Goal: Task Accomplishment & Management: Use online tool/utility

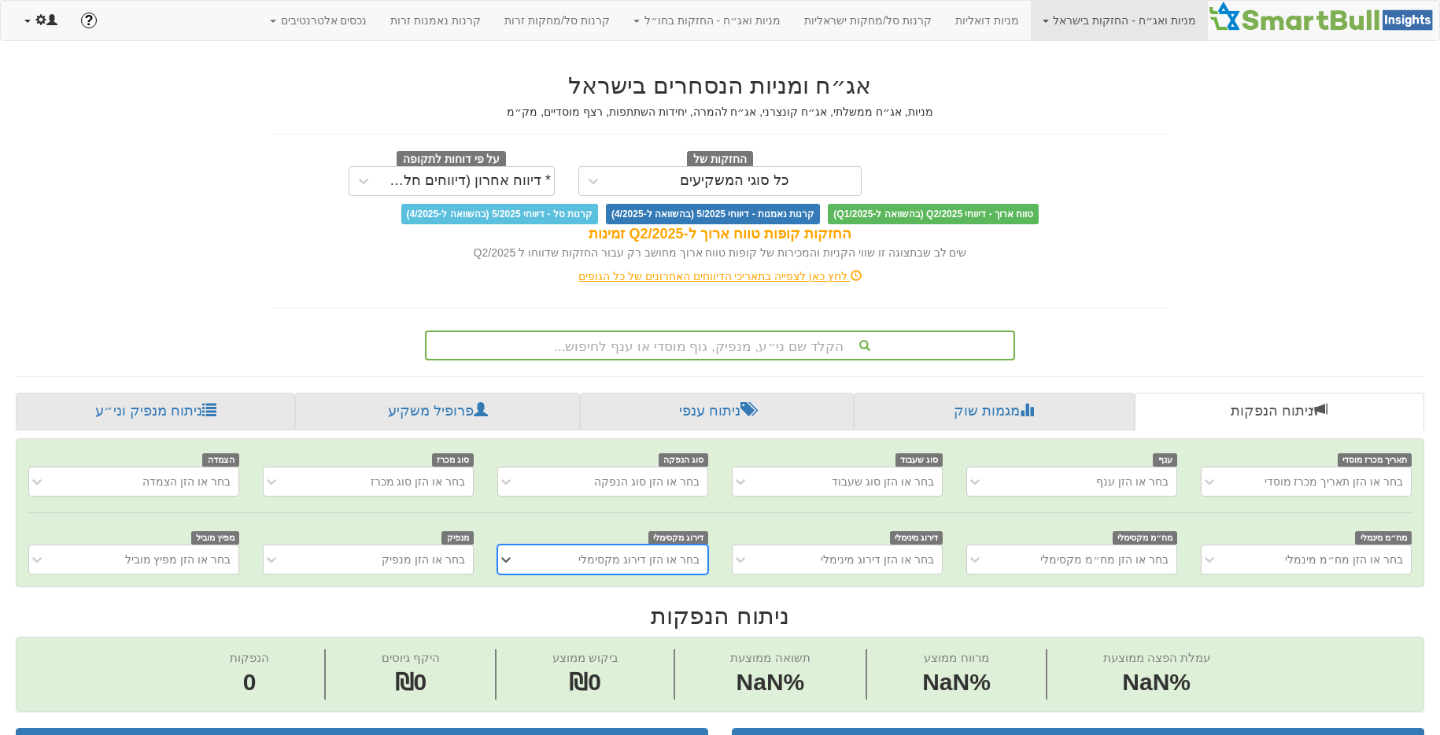
scroll to position [0, 12]
drag, startPoint x: 28, startPoint y: 28, endPoint x: 60, endPoint y: 94, distance: 72.5
click at [29, 28] on link at bounding box center [41, 20] width 57 height 39
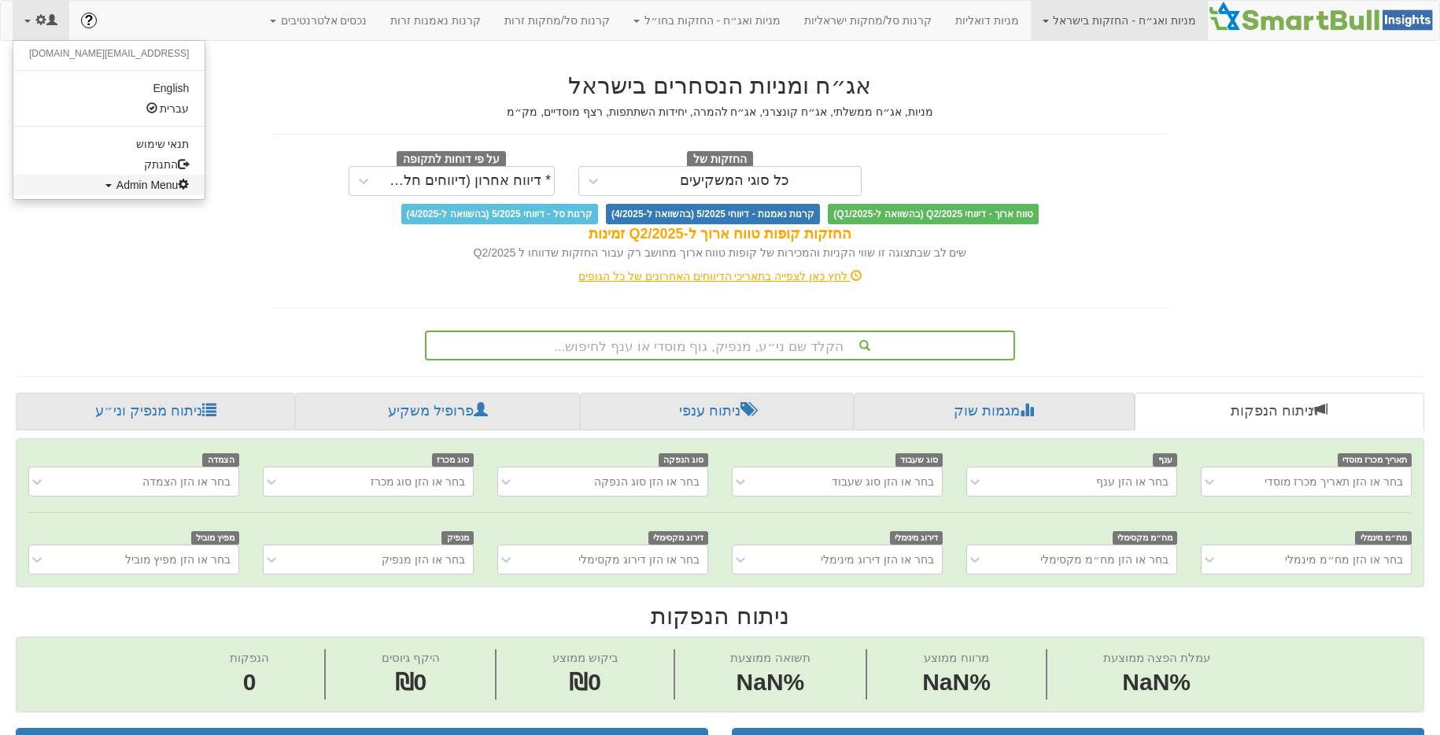
click at [116, 189] on span "Admin Menu" at bounding box center [152, 185] width 73 height 13
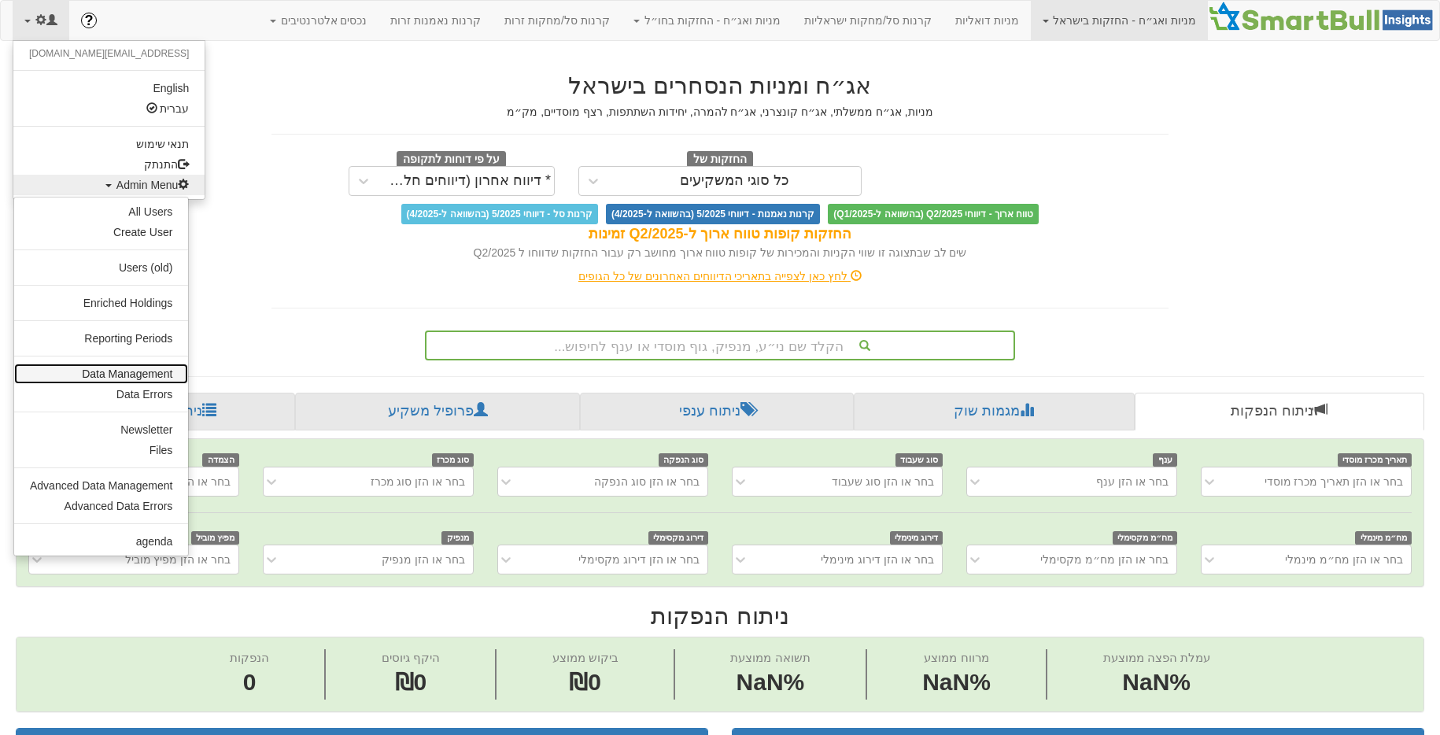
click at [108, 371] on link "Data Management" at bounding box center [101, 374] width 174 height 20
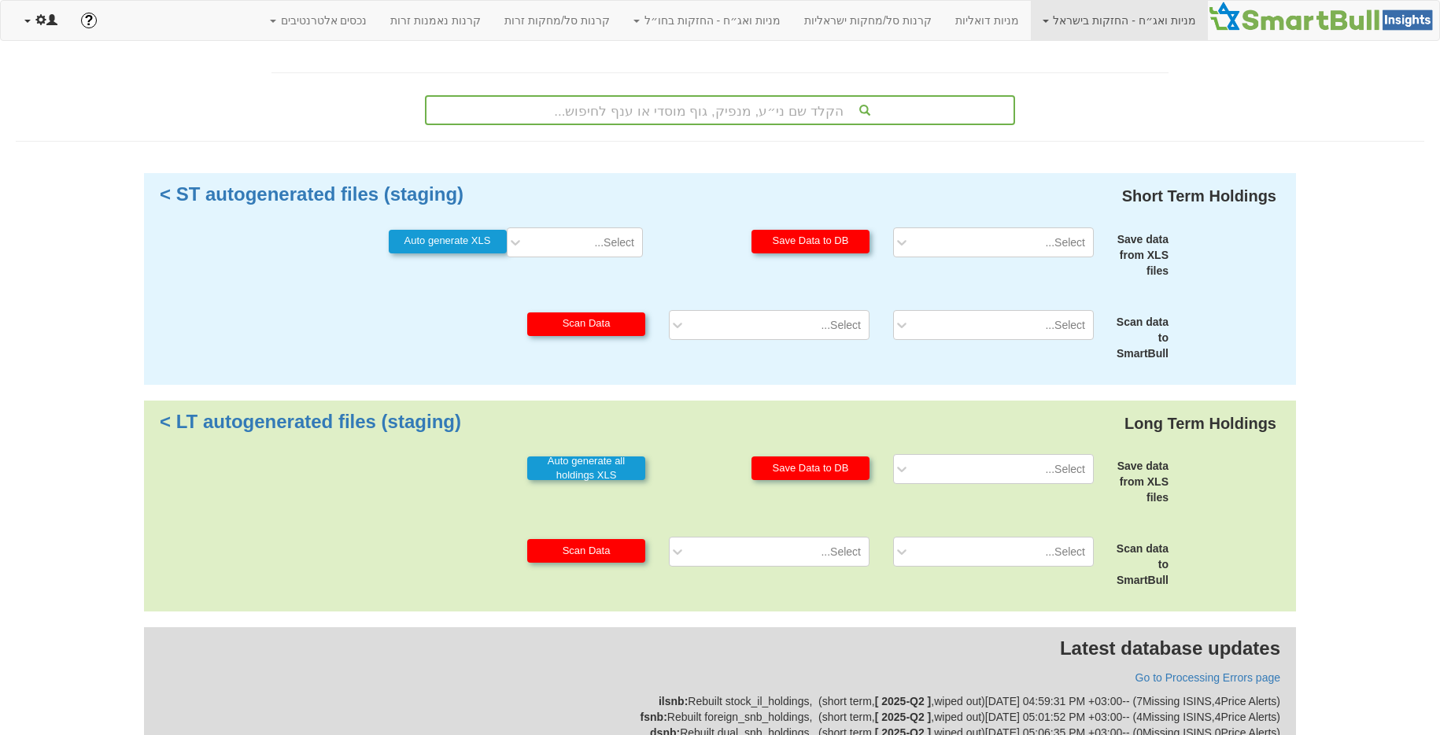
scroll to position [10, 0]
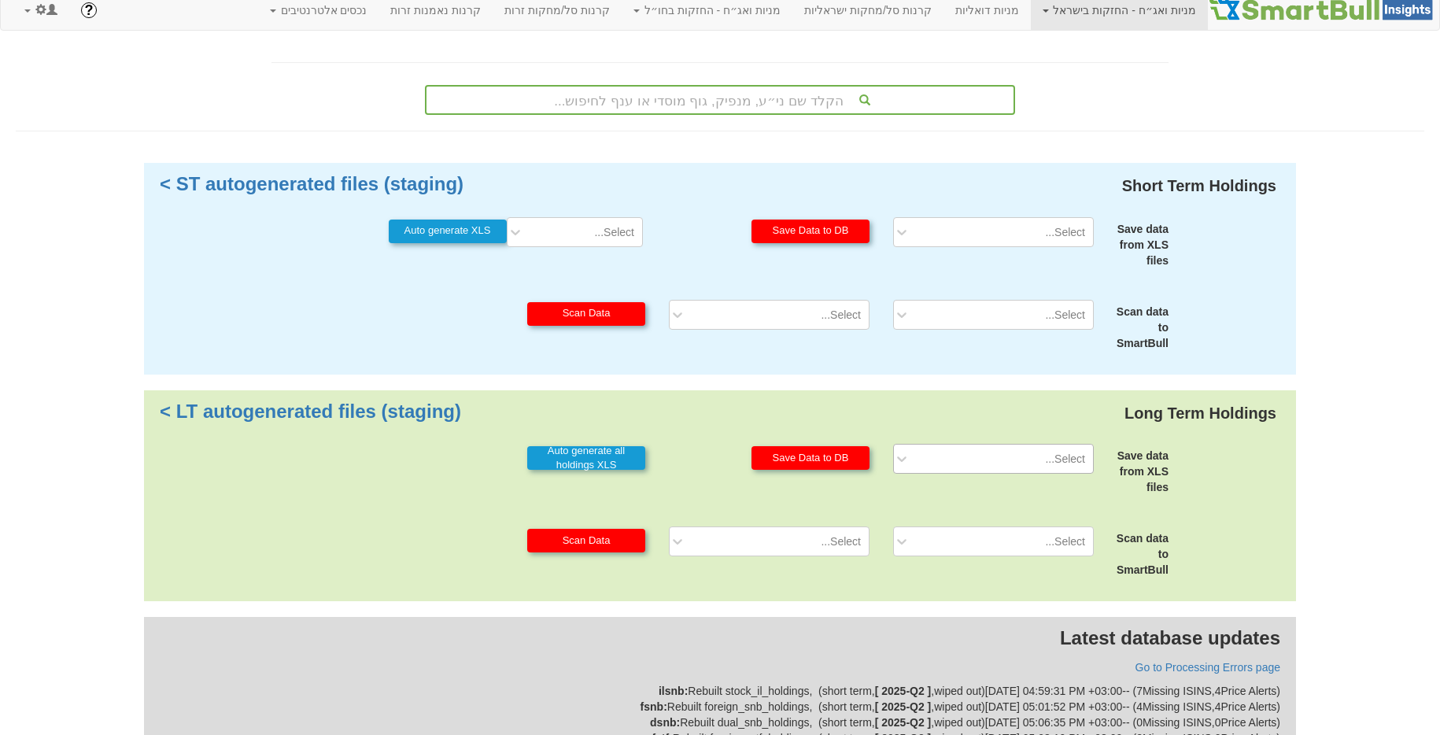
click at [1018, 456] on div "Select..." at bounding box center [1005, 458] width 175 height 25
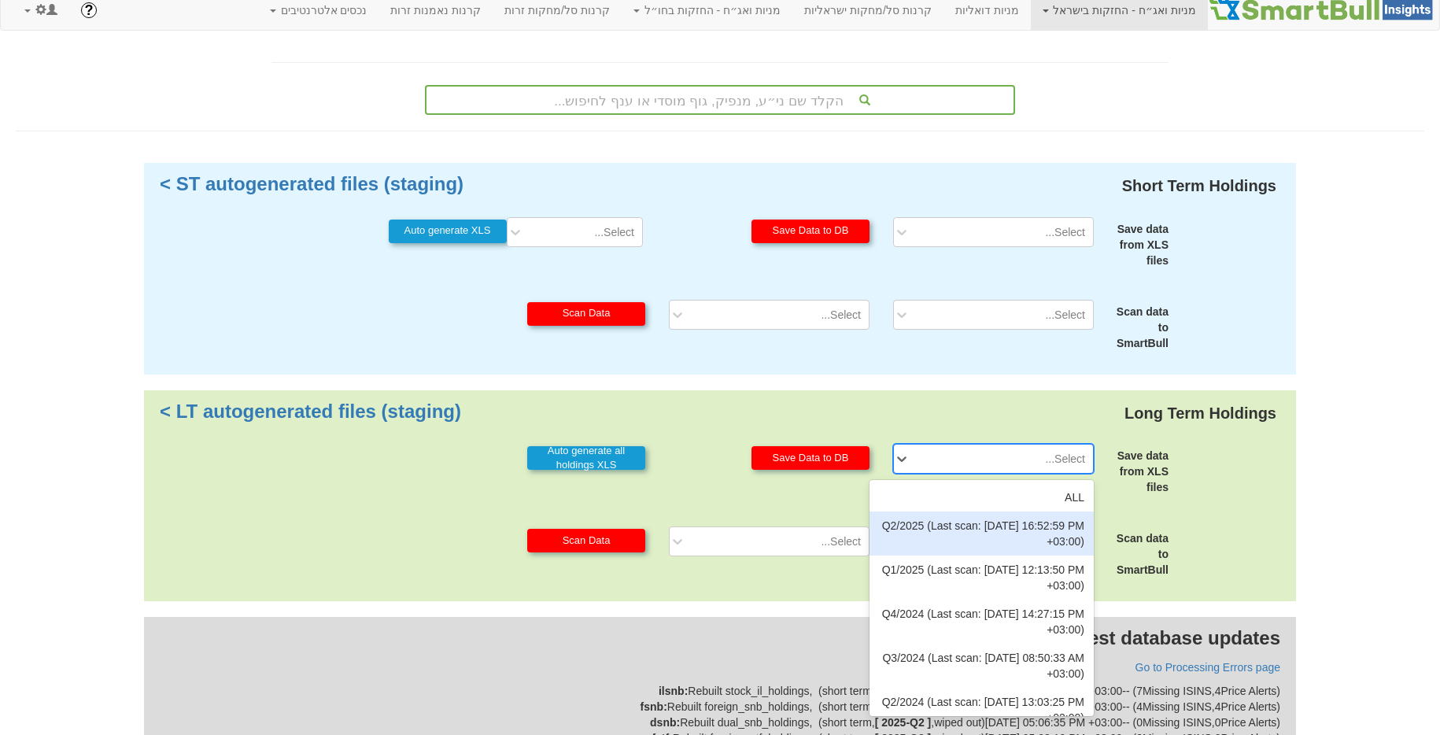
click at [984, 521] on div "Q2/2025 (Last scan: [DATE] 16:52:59 PM +03:00)" at bounding box center [982, 534] width 224 height 44
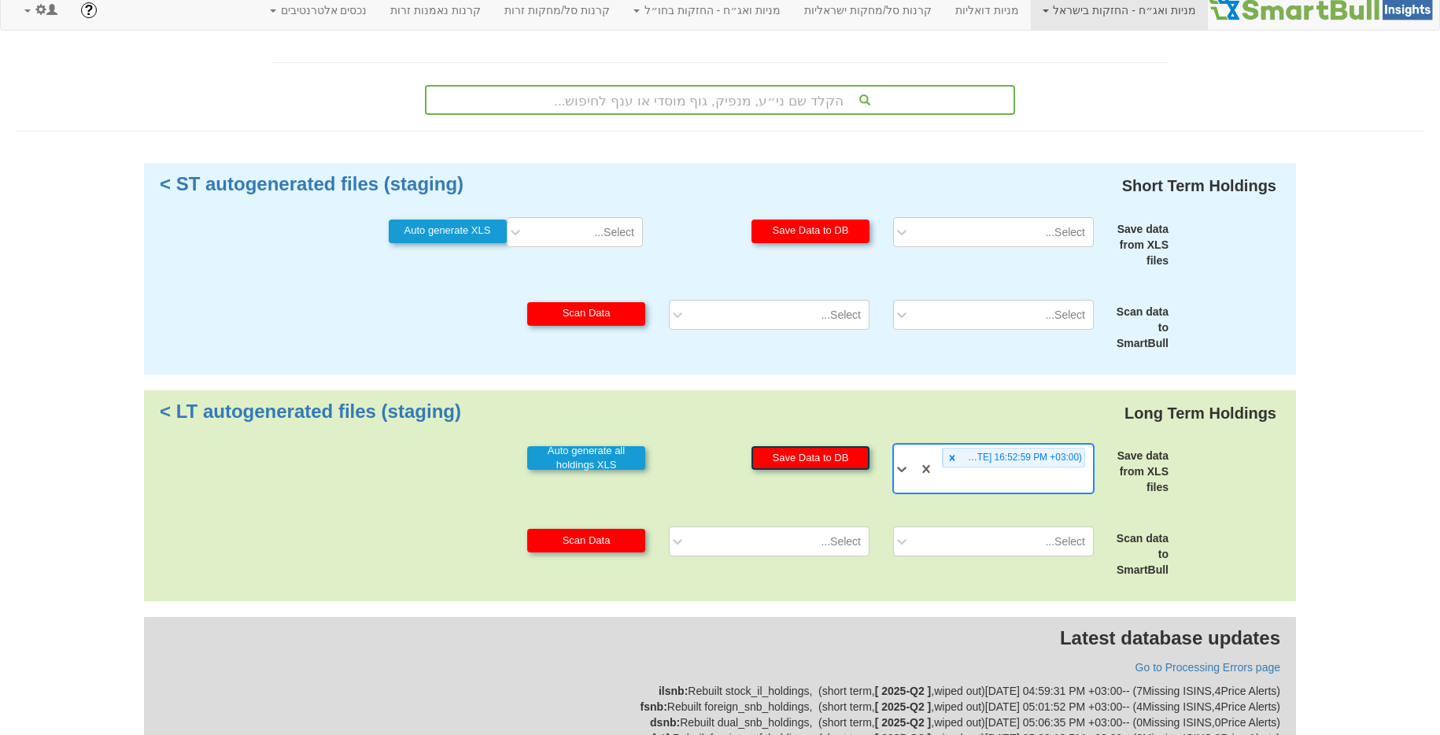
click at [843, 461] on button "Save Data to DB" at bounding box center [811, 458] width 118 height 24
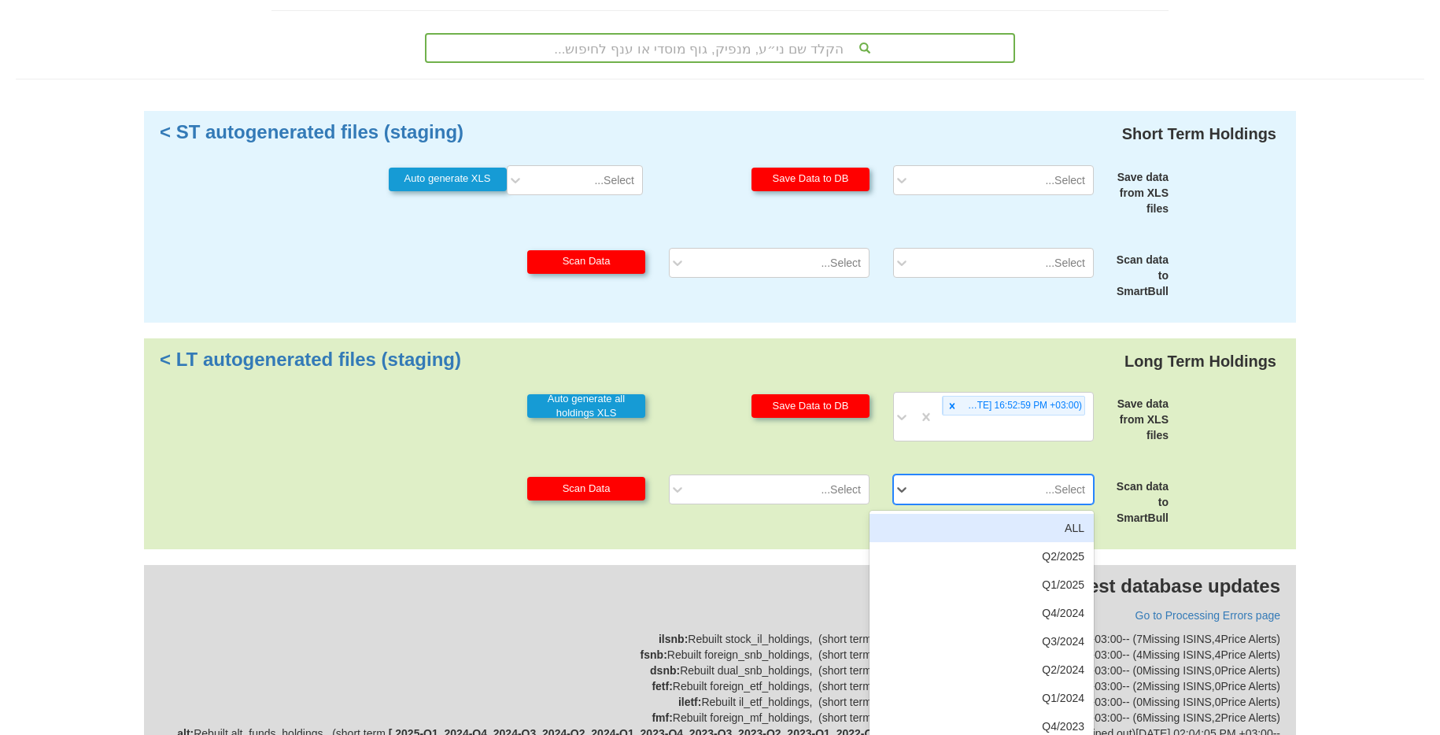
click at [931, 504] on div "option ALL focused, 1 of 35. 35 results available. Use Up and Down to choose op…" at bounding box center [993, 490] width 224 height 30
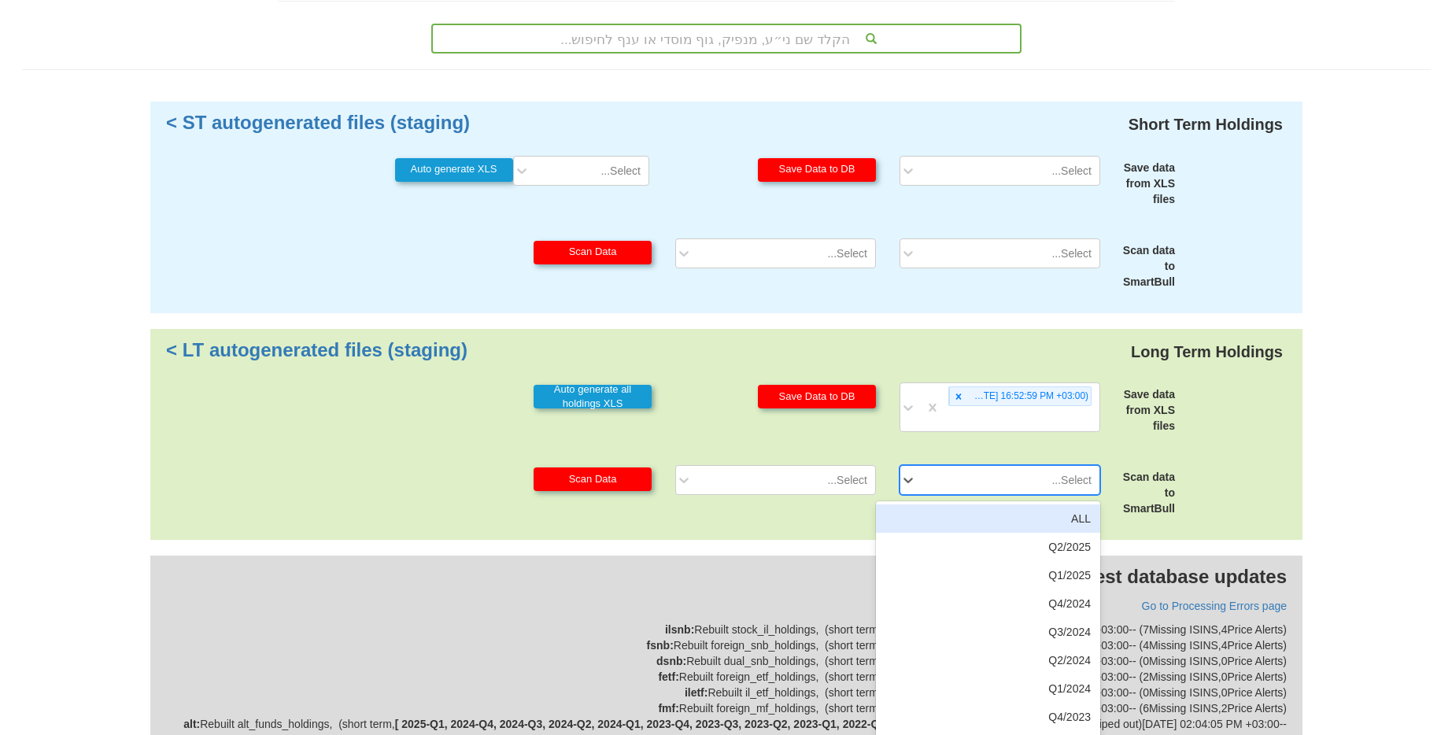
scroll to position [80, 0]
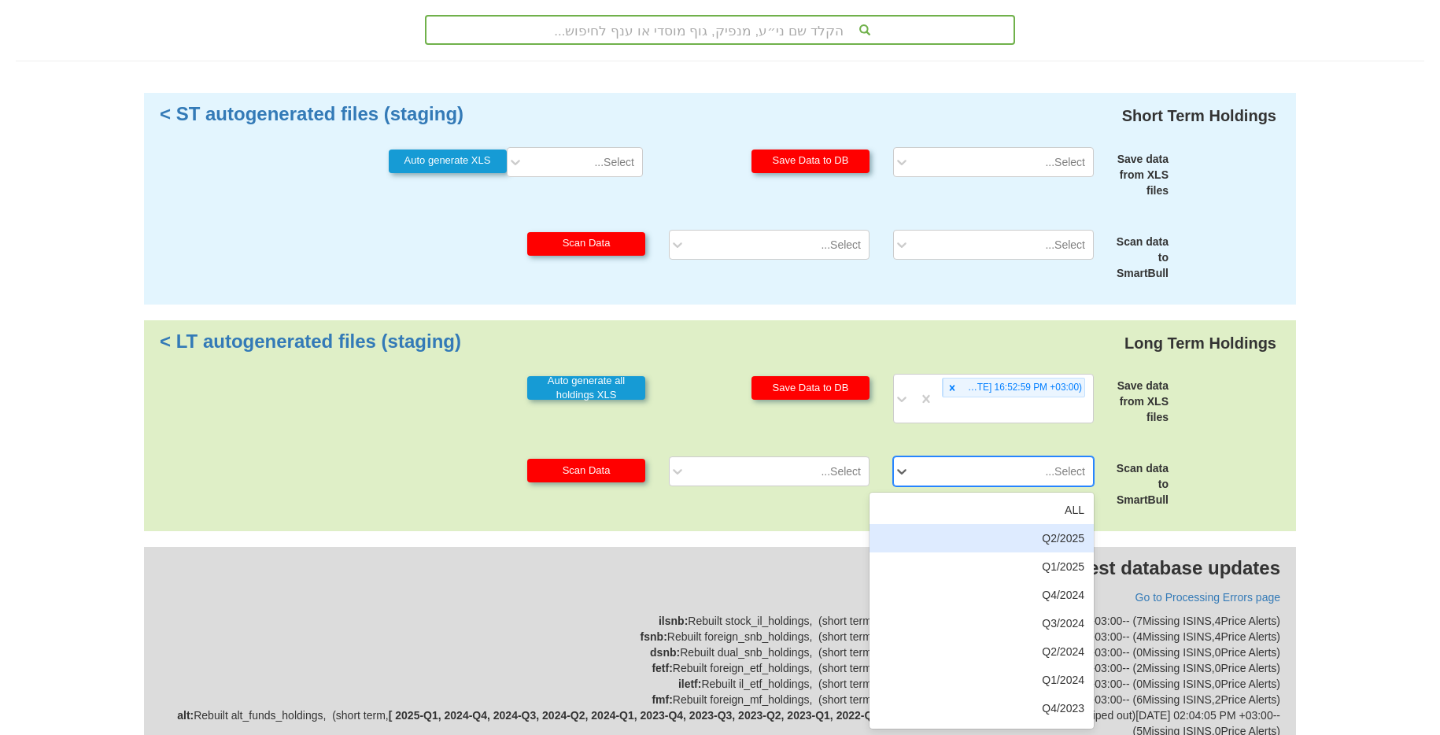
click at [1028, 536] on div "Q2/2025" at bounding box center [982, 538] width 224 height 28
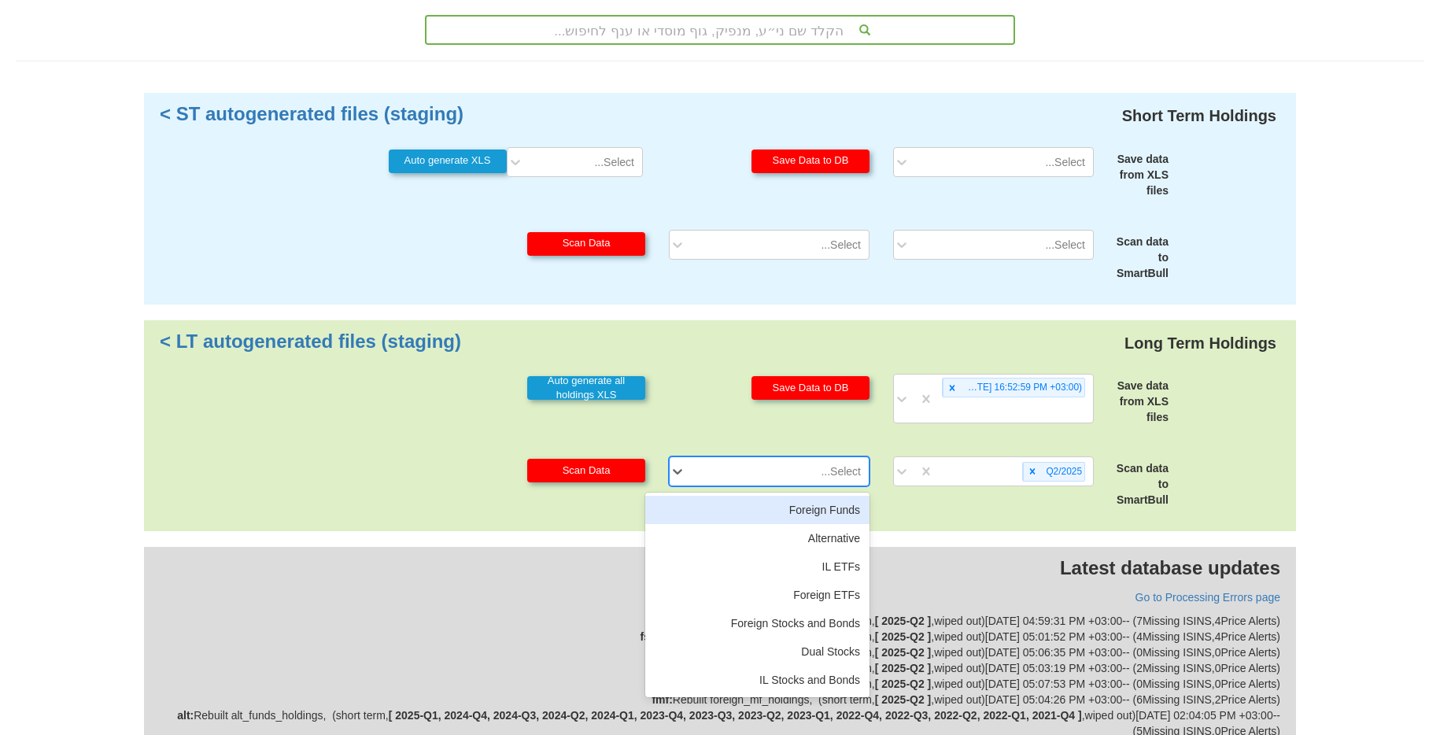
click at [806, 478] on div "Select..." at bounding box center [781, 471] width 175 height 25
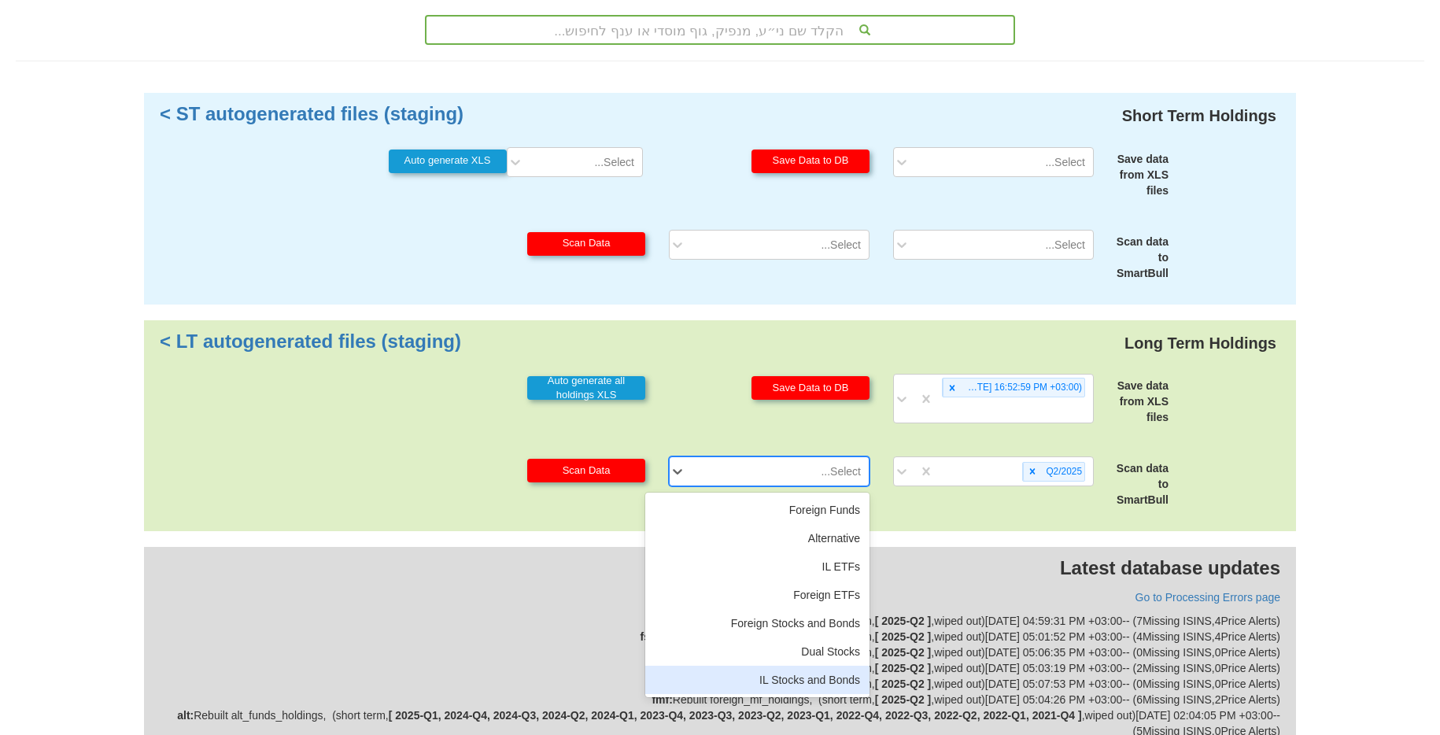
click at [792, 677] on div "IL Stocks and Bonds" at bounding box center [757, 680] width 224 height 28
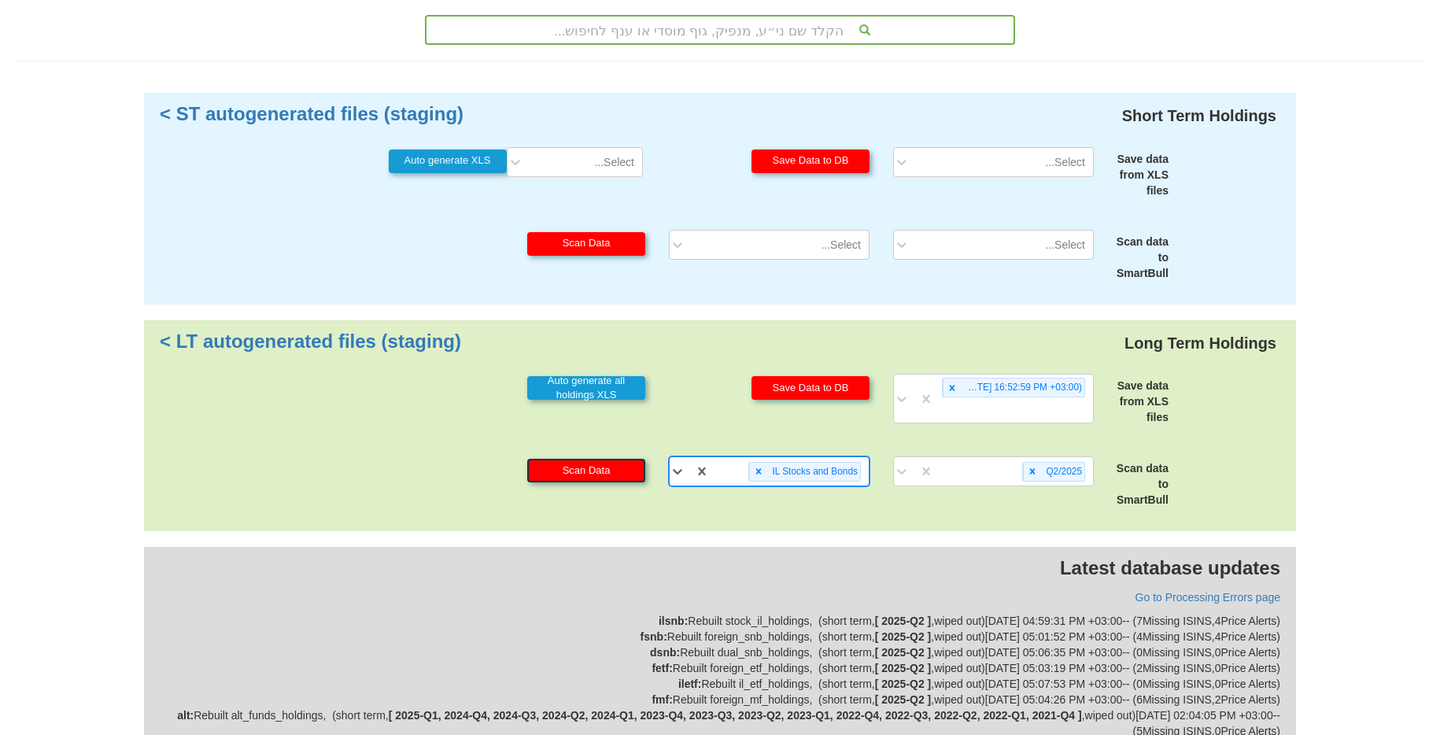
click at [581, 471] on button "Scan Data" at bounding box center [586, 471] width 118 height 24
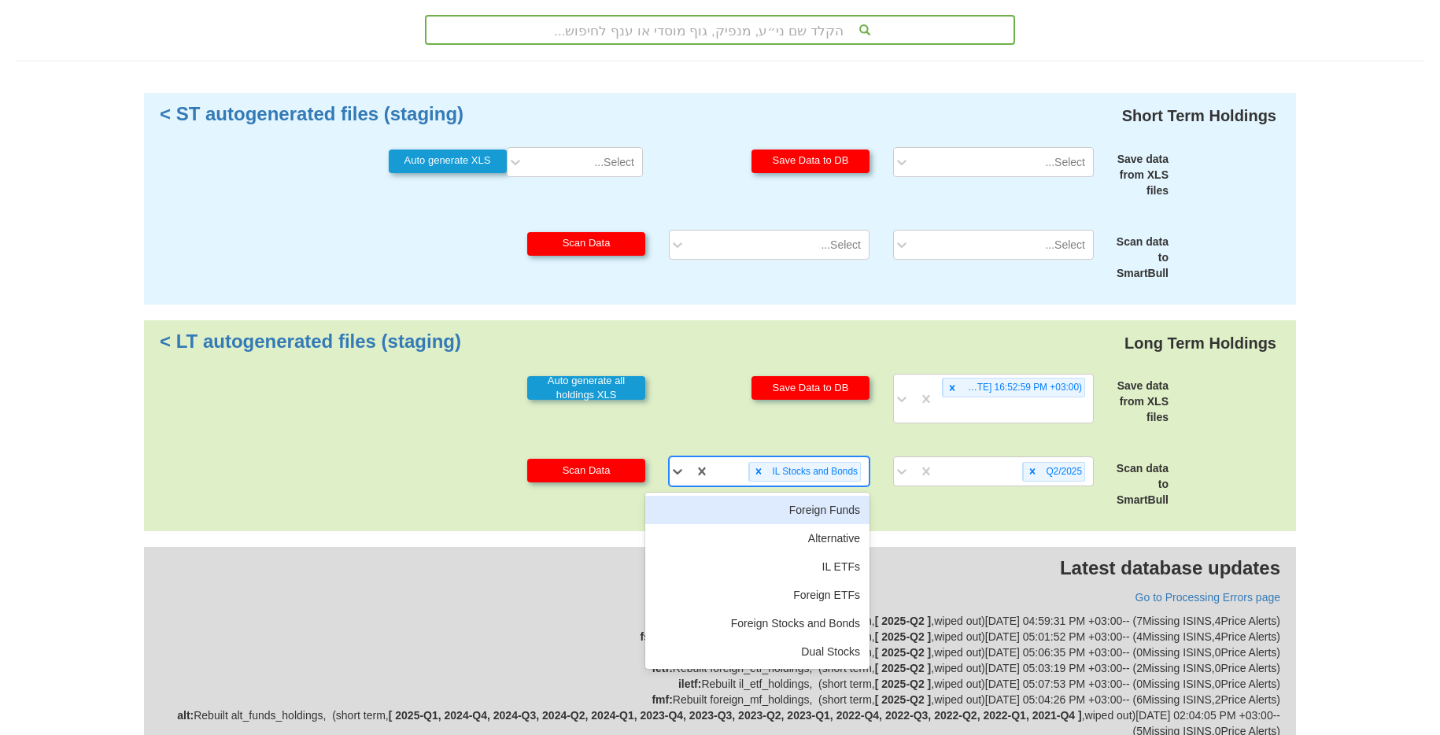
click at [767, 471] on div "IL Stocks and Bonds" at bounding box center [813, 472] width 93 height 18
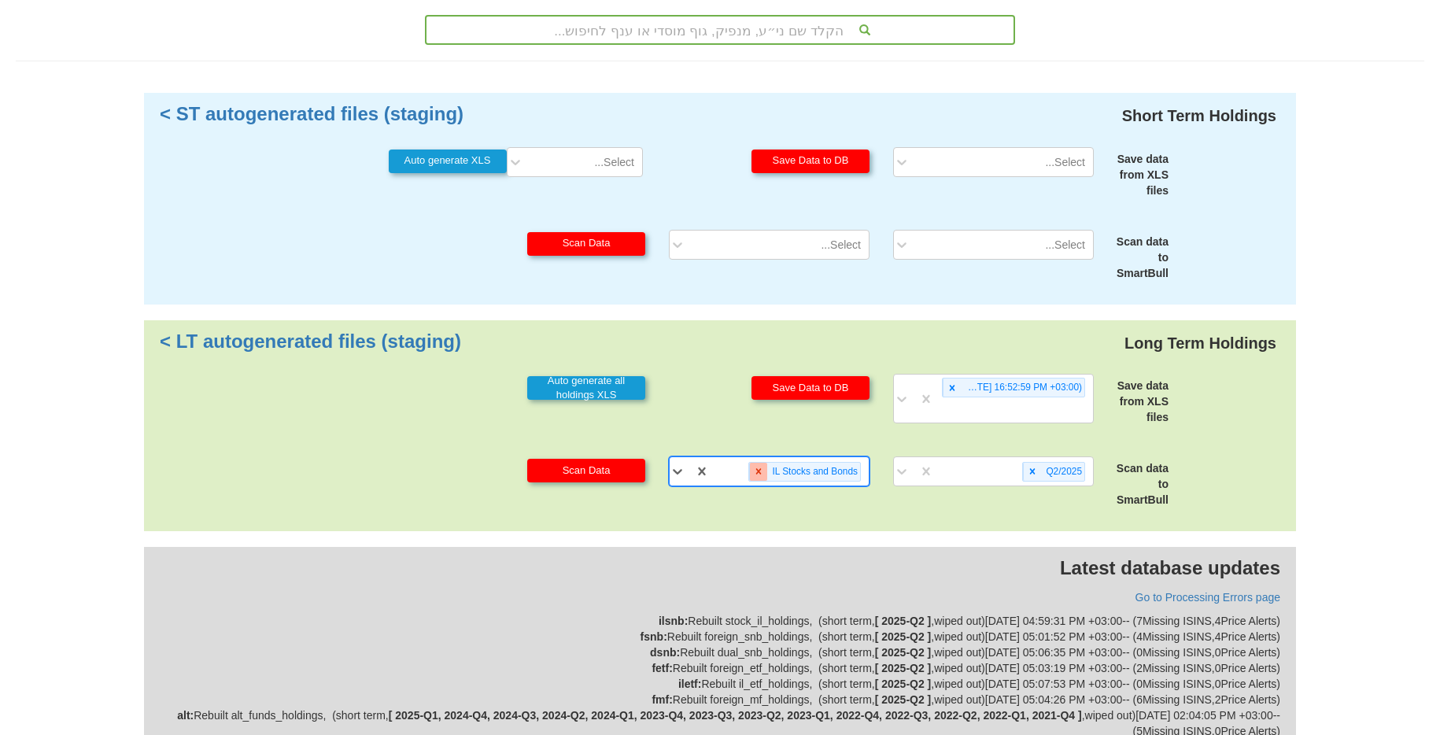
click at [759, 474] on icon at bounding box center [759, 471] width 6 height 6
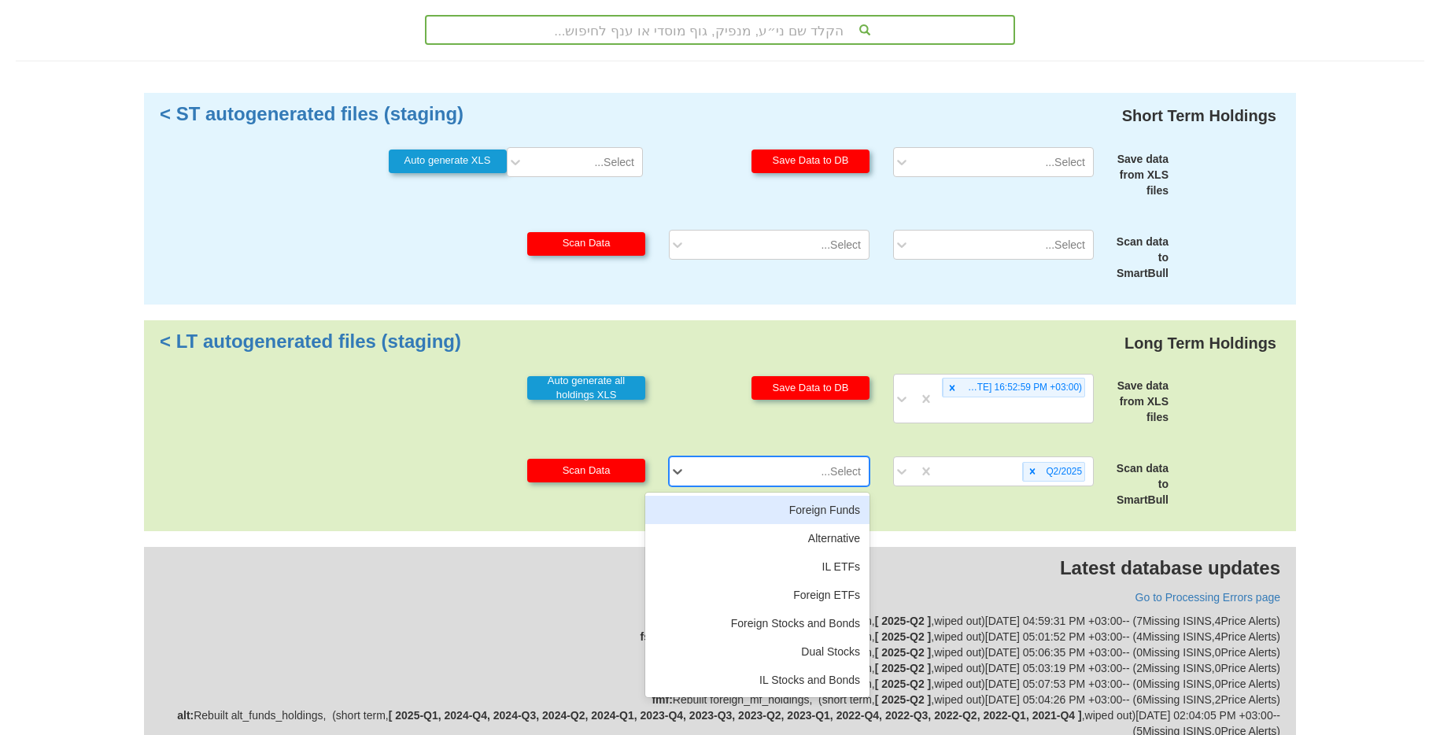
click at [759, 474] on div "Select..." at bounding box center [781, 471] width 175 height 25
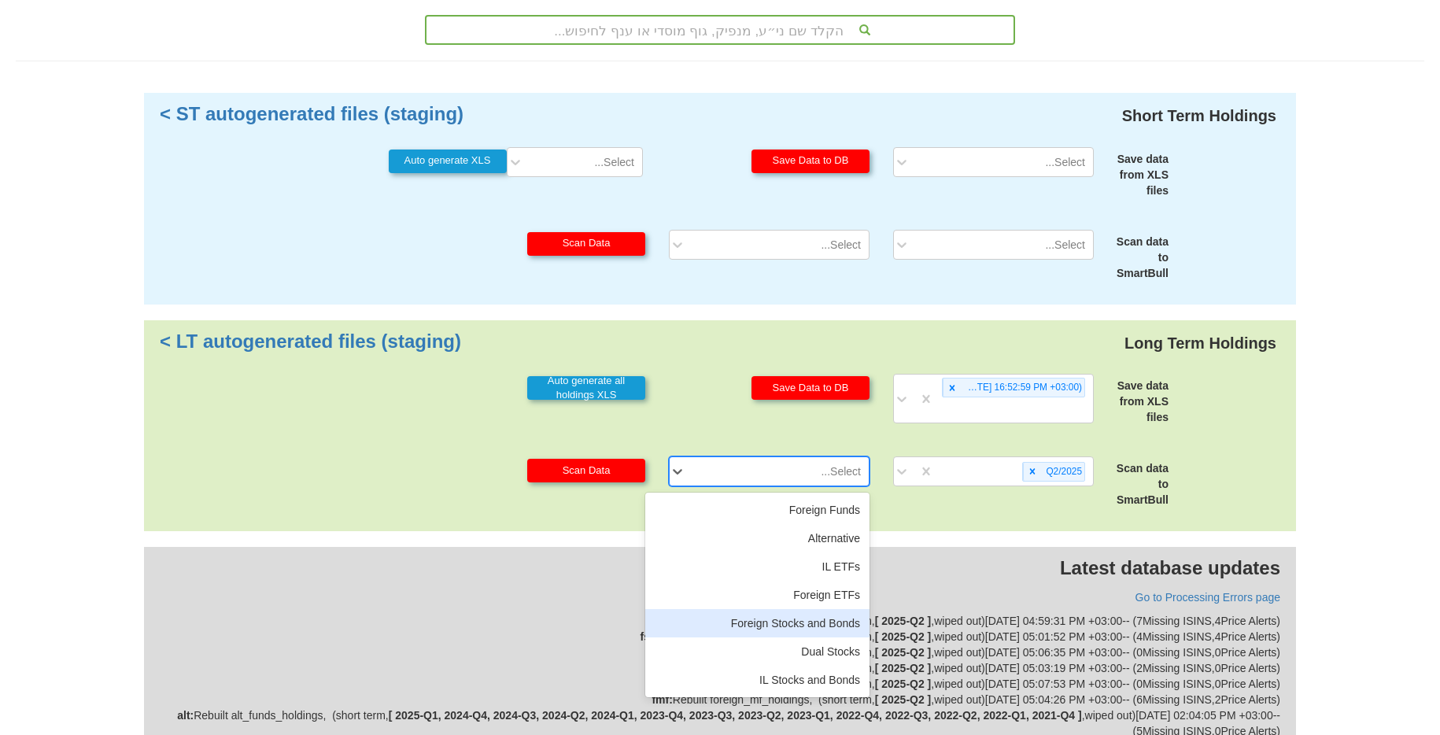
click at [792, 622] on div "Foreign Stocks and Bonds" at bounding box center [757, 623] width 224 height 28
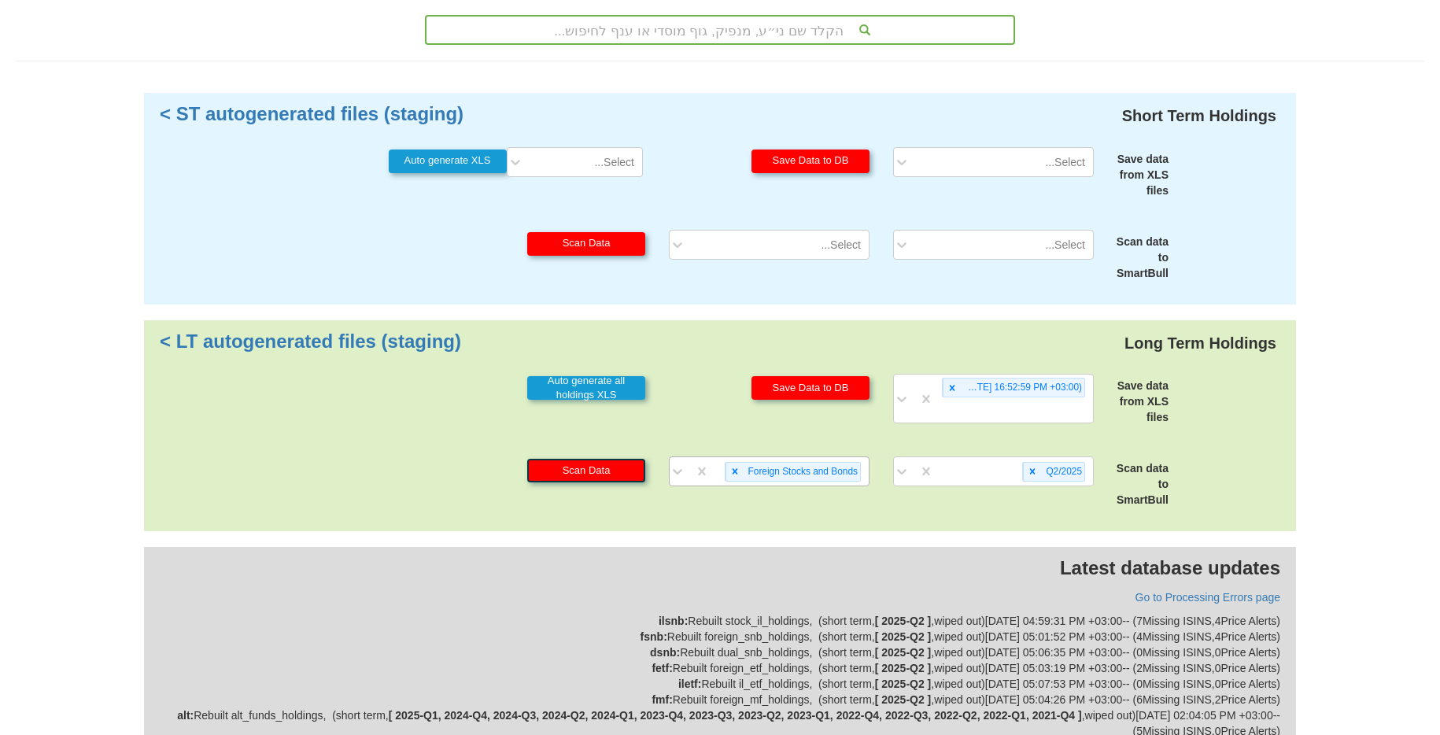
click at [637, 477] on button "Scan Data" at bounding box center [586, 471] width 118 height 24
click at [744, 475] on div "Foreign Stocks and Bonds" at bounding box center [802, 472] width 116 height 18
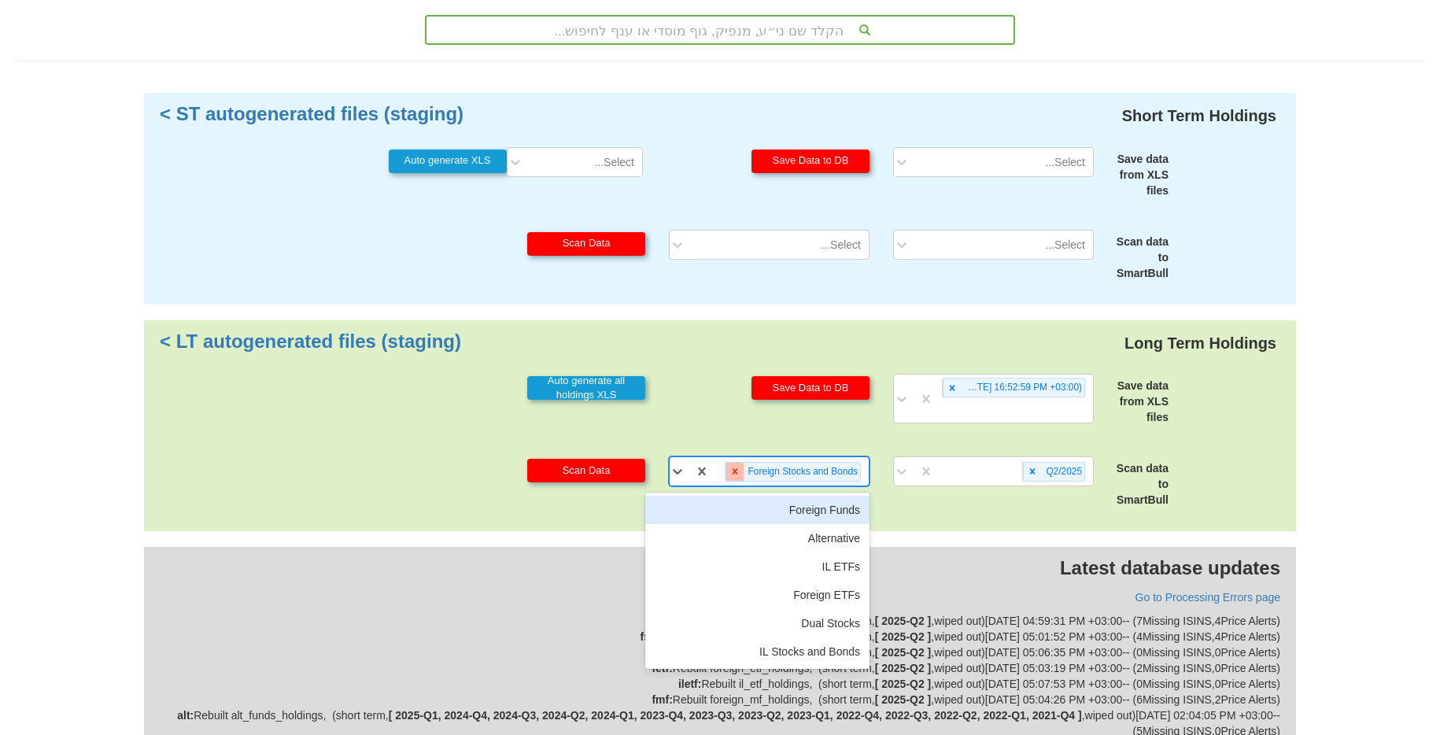
click at [737, 475] on icon at bounding box center [734, 471] width 11 height 11
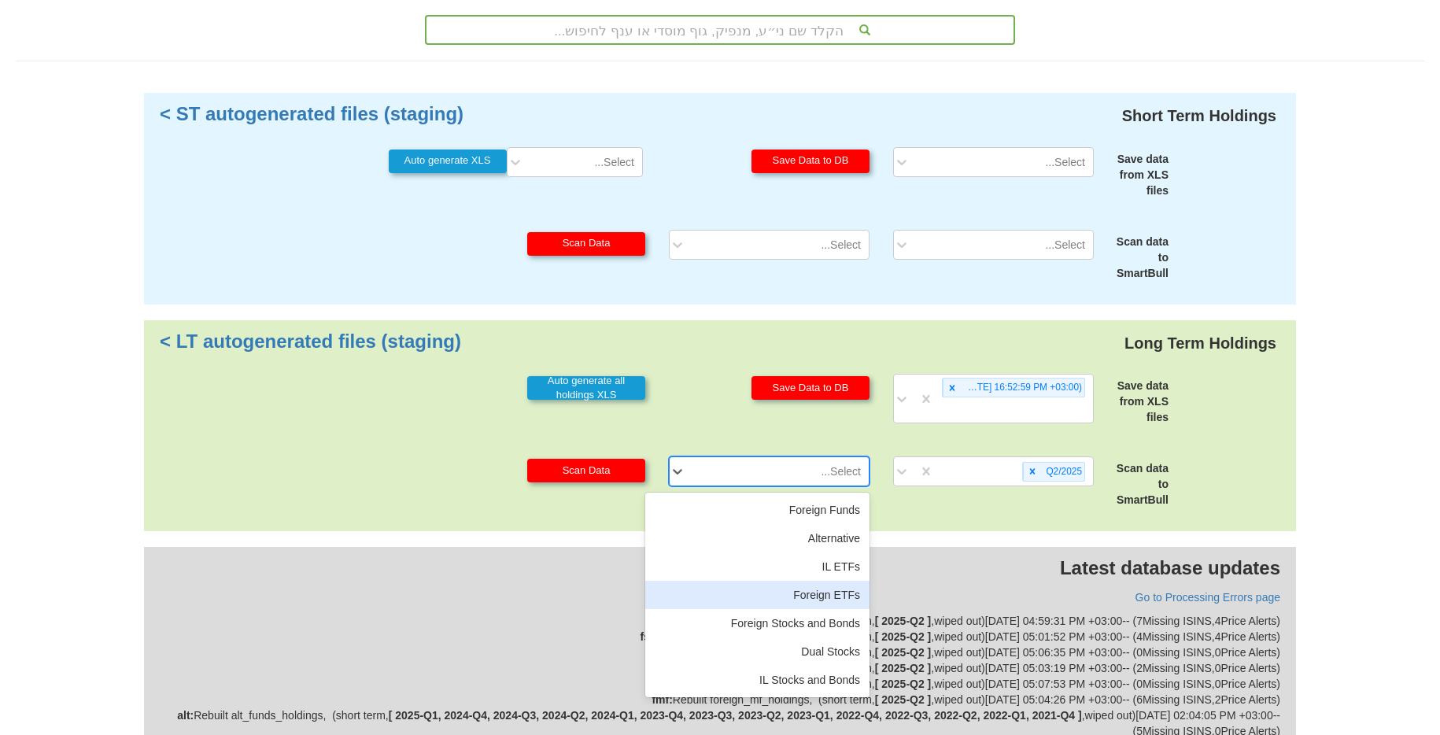
click at [810, 589] on div "Foreign ETFs" at bounding box center [757, 595] width 224 height 28
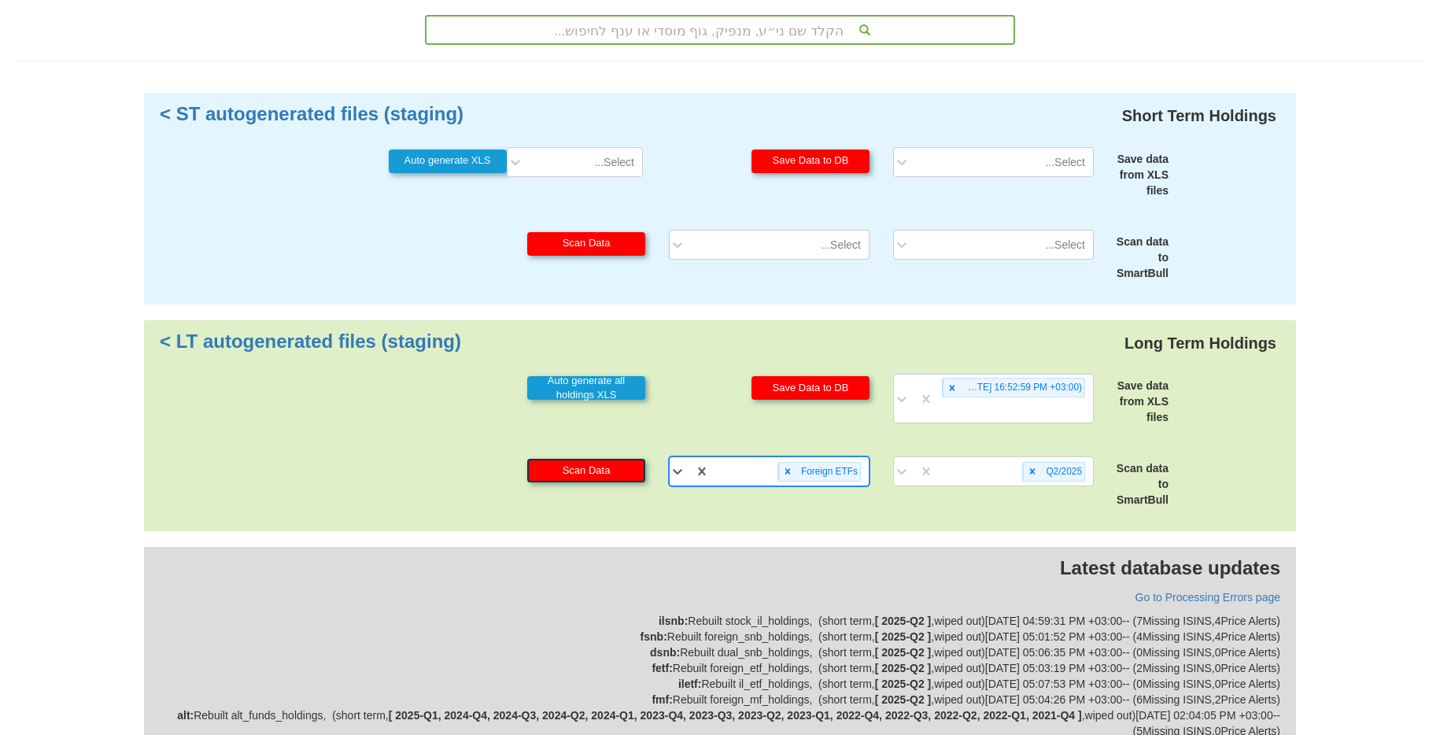
click at [630, 479] on button "Scan Data" at bounding box center [586, 471] width 118 height 24
click at [782, 467] on div at bounding box center [787, 472] width 18 height 18
click at [782, 467] on div "Select..." at bounding box center [781, 471] width 175 height 25
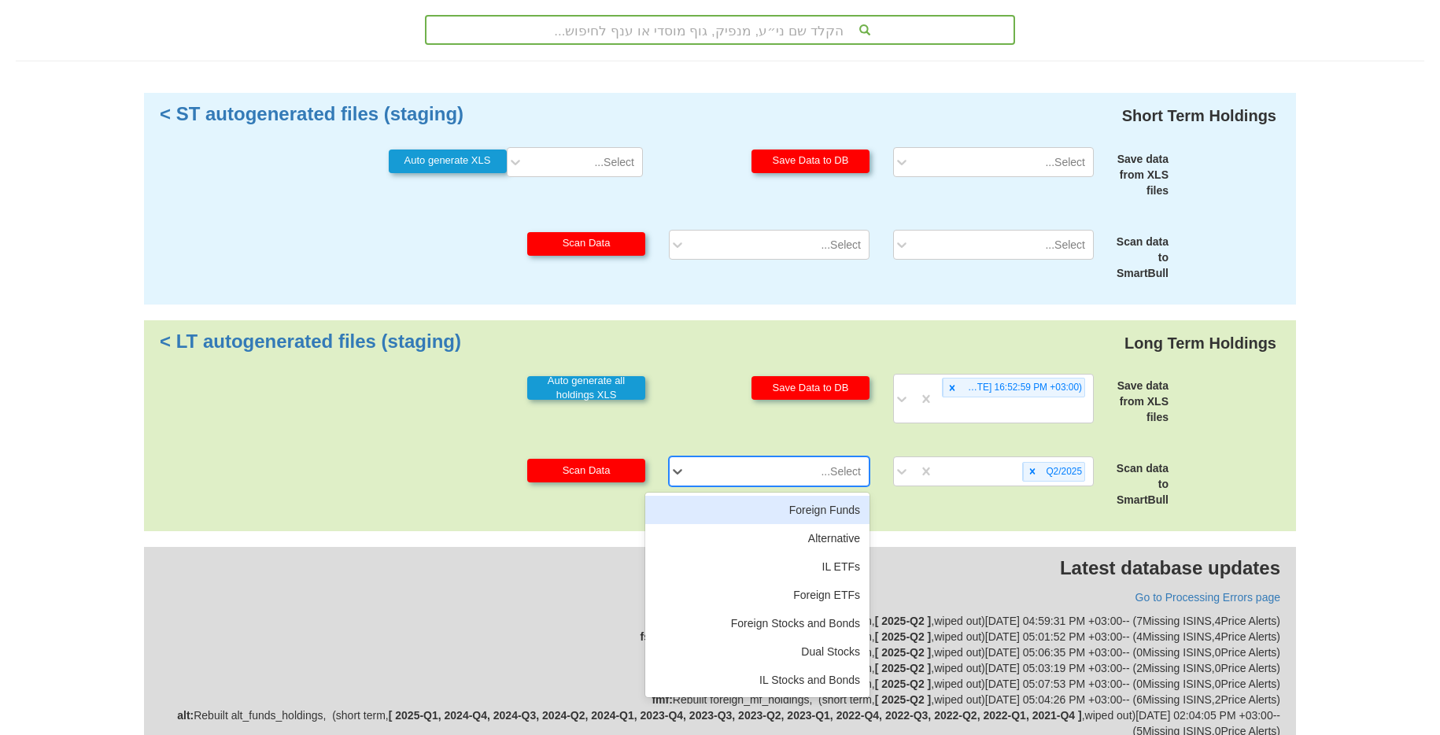
click at [799, 510] on div "Foreign Funds" at bounding box center [757, 510] width 224 height 28
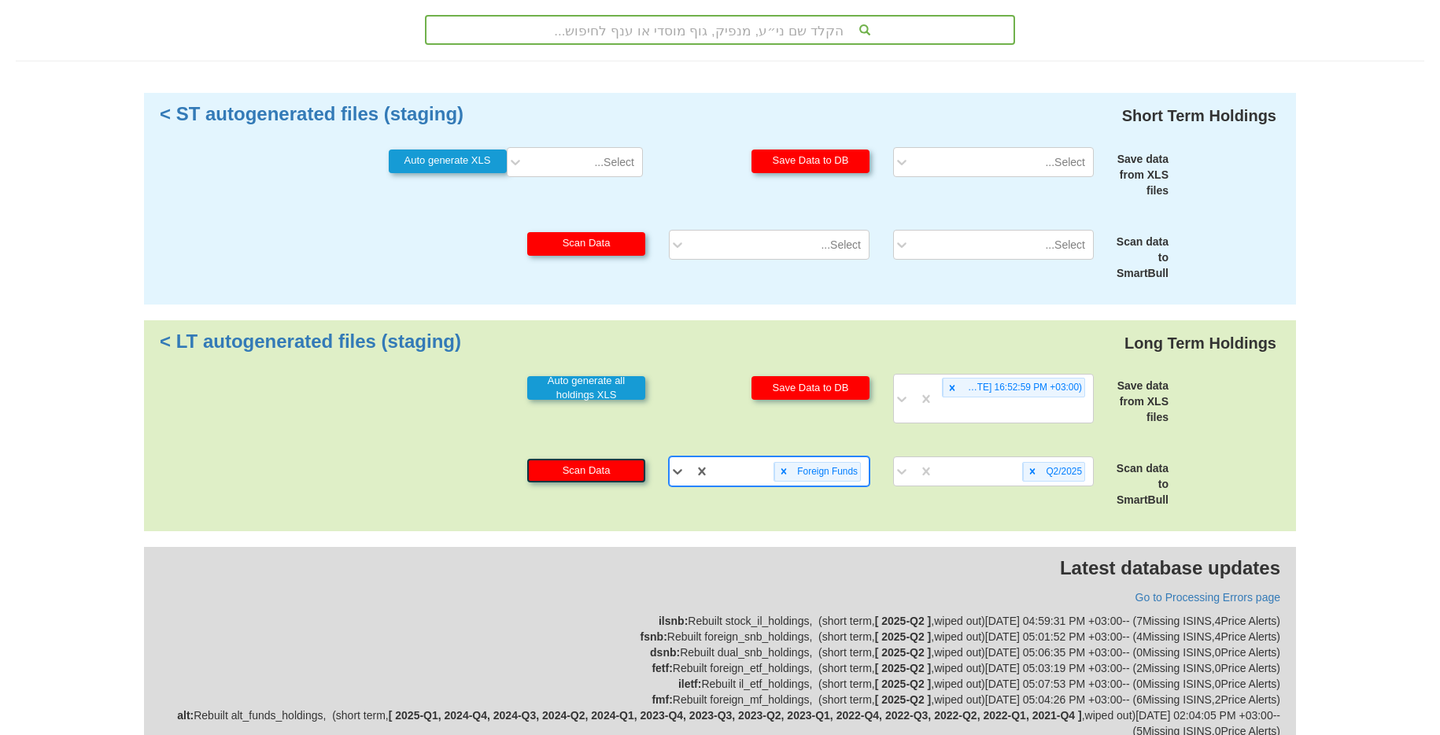
click at [598, 473] on button "Scan Data" at bounding box center [586, 471] width 118 height 24
click at [773, 468] on div "Foreign Funds" at bounding box center [789, 472] width 159 height 26
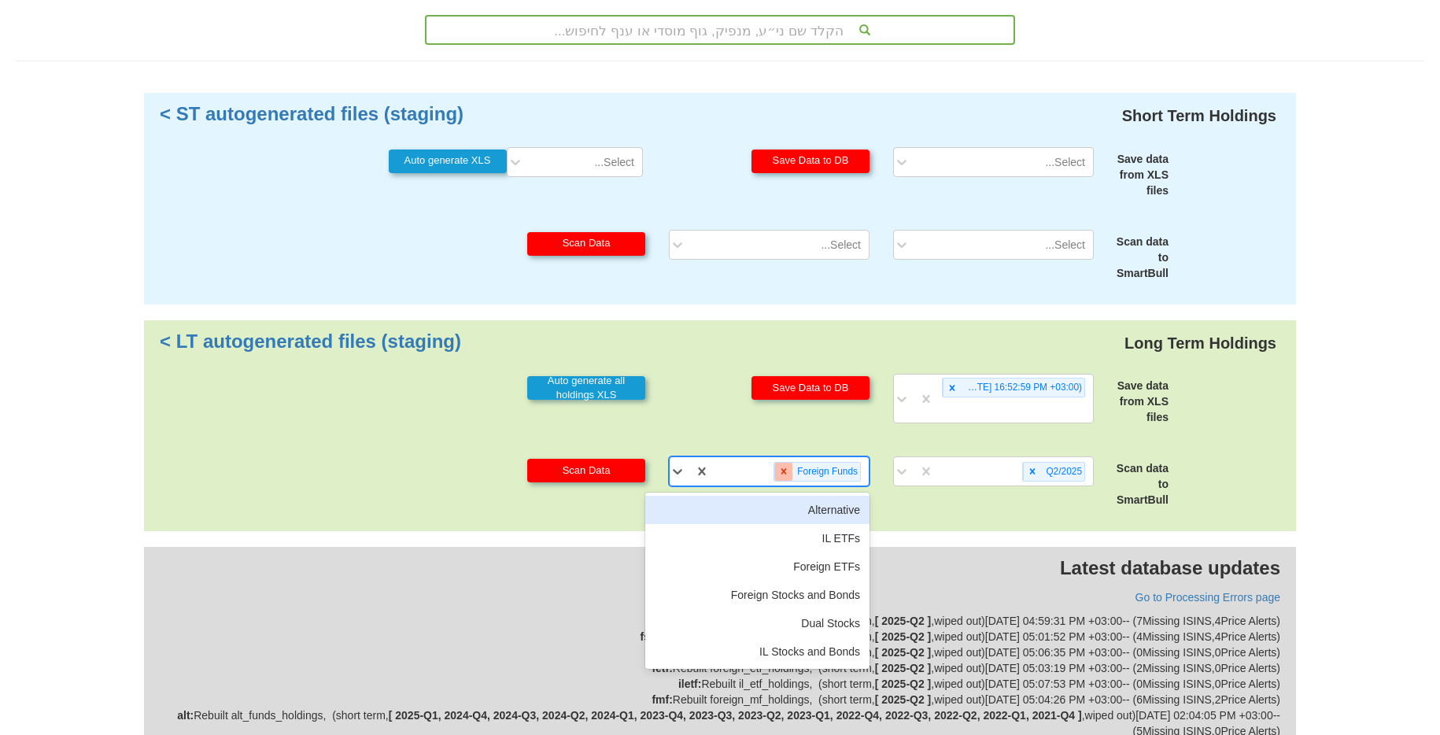
click at [790, 467] on div at bounding box center [783, 472] width 18 height 18
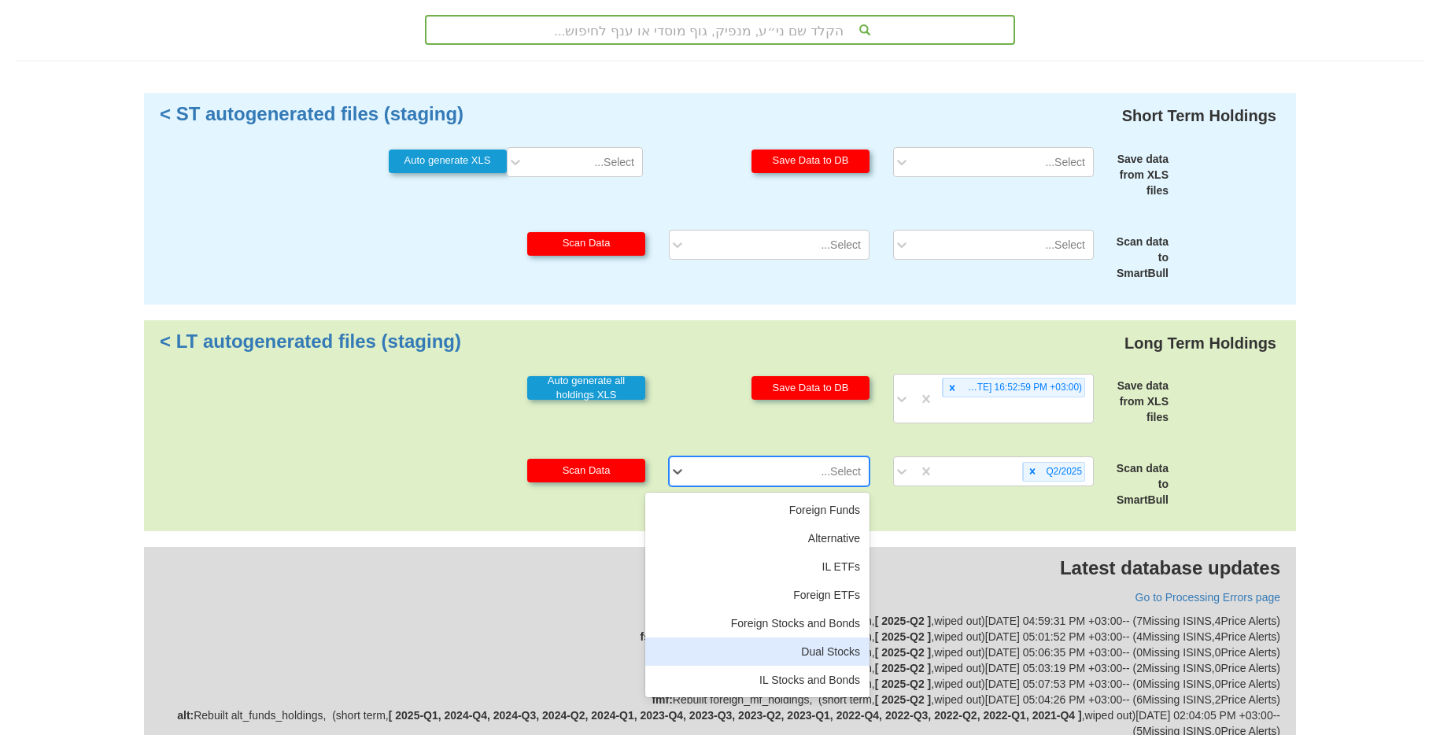
click at [817, 645] on div "Dual Stocks" at bounding box center [757, 651] width 224 height 28
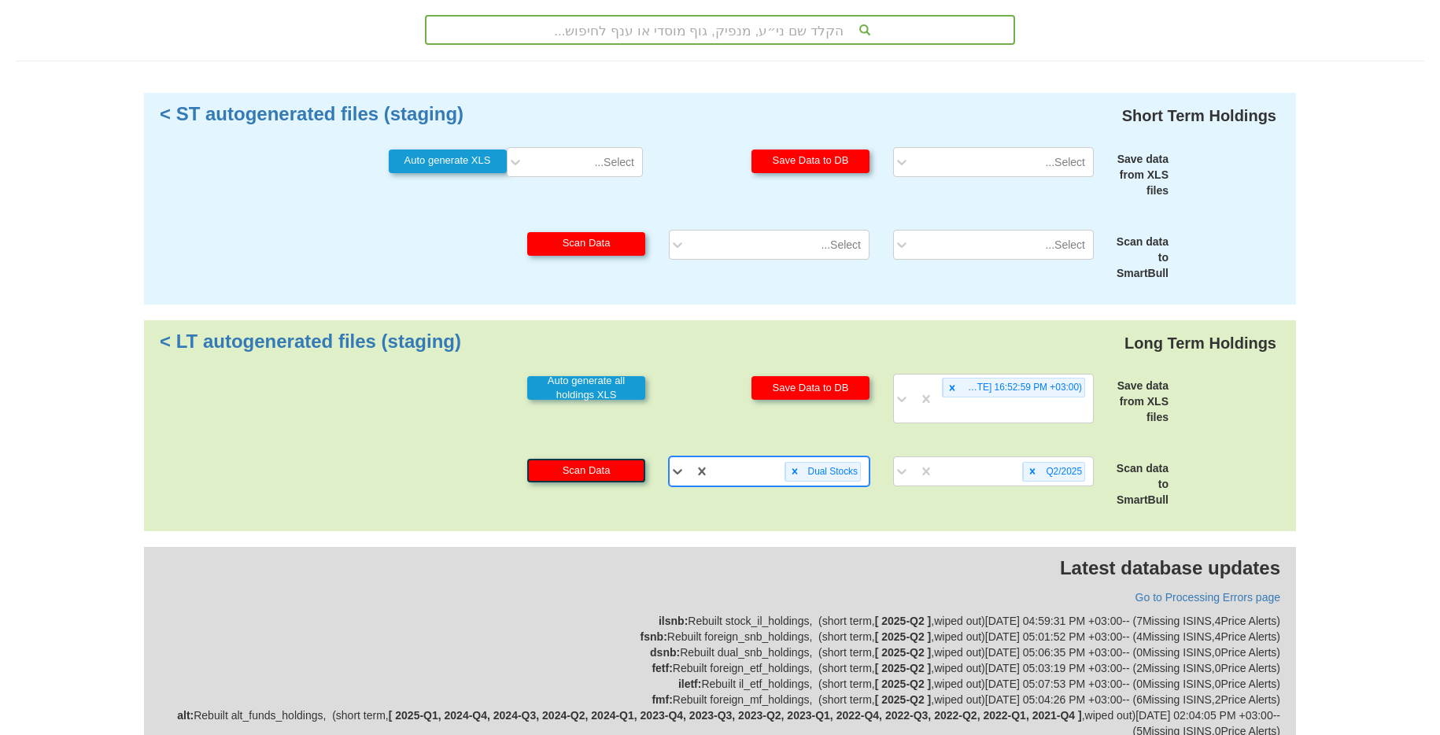
drag, startPoint x: 614, startPoint y: 476, endPoint x: 630, endPoint y: 471, distance: 16.7
click at [614, 476] on button "Scan Data" at bounding box center [586, 471] width 118 height 24
click at [790, 471] on icon at bounding box center [794, 471] width 11 height 11
click at [790, 471] on div "Dual Stocks" at bounding box center [789, 472] width 159 height 26
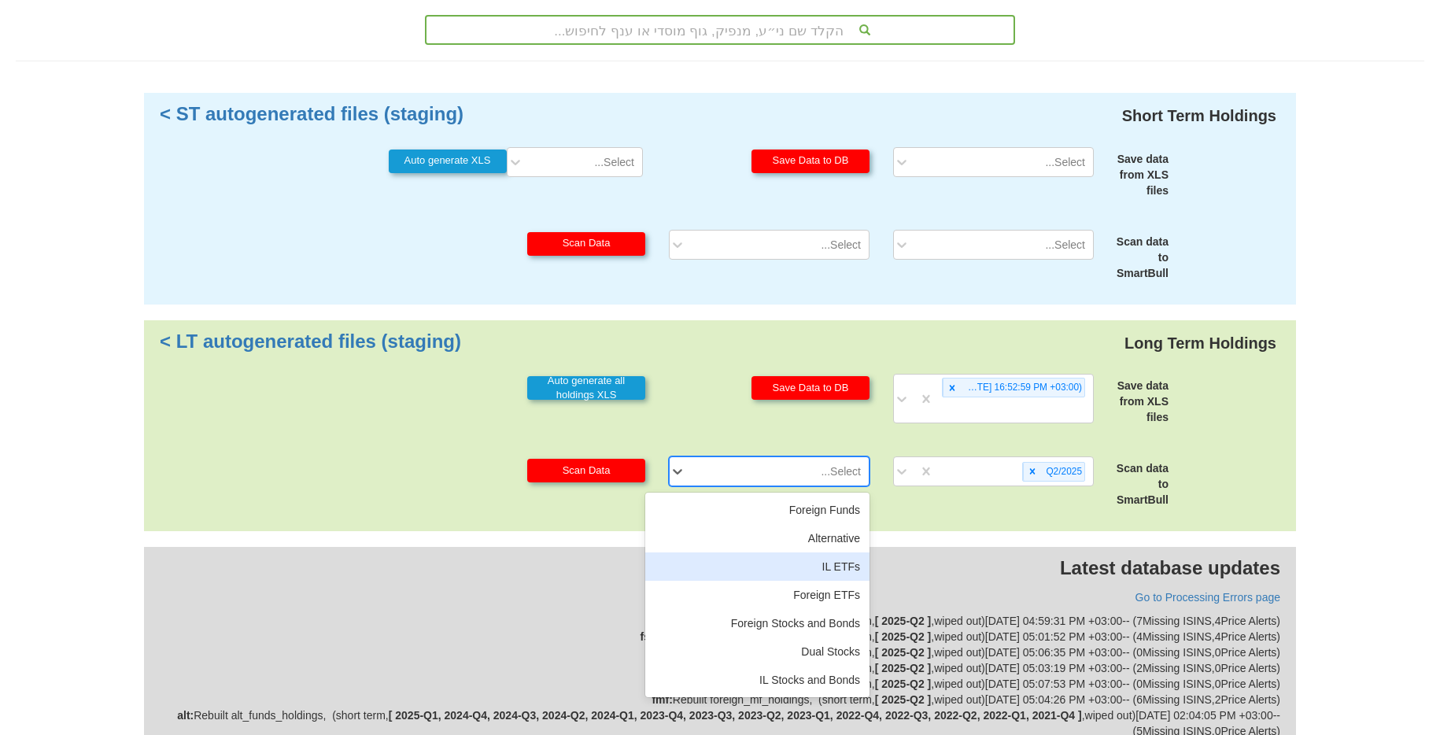
click at [848, 571] on div "IL ETFs" at bounding box center [757, 566] width 224 height 28
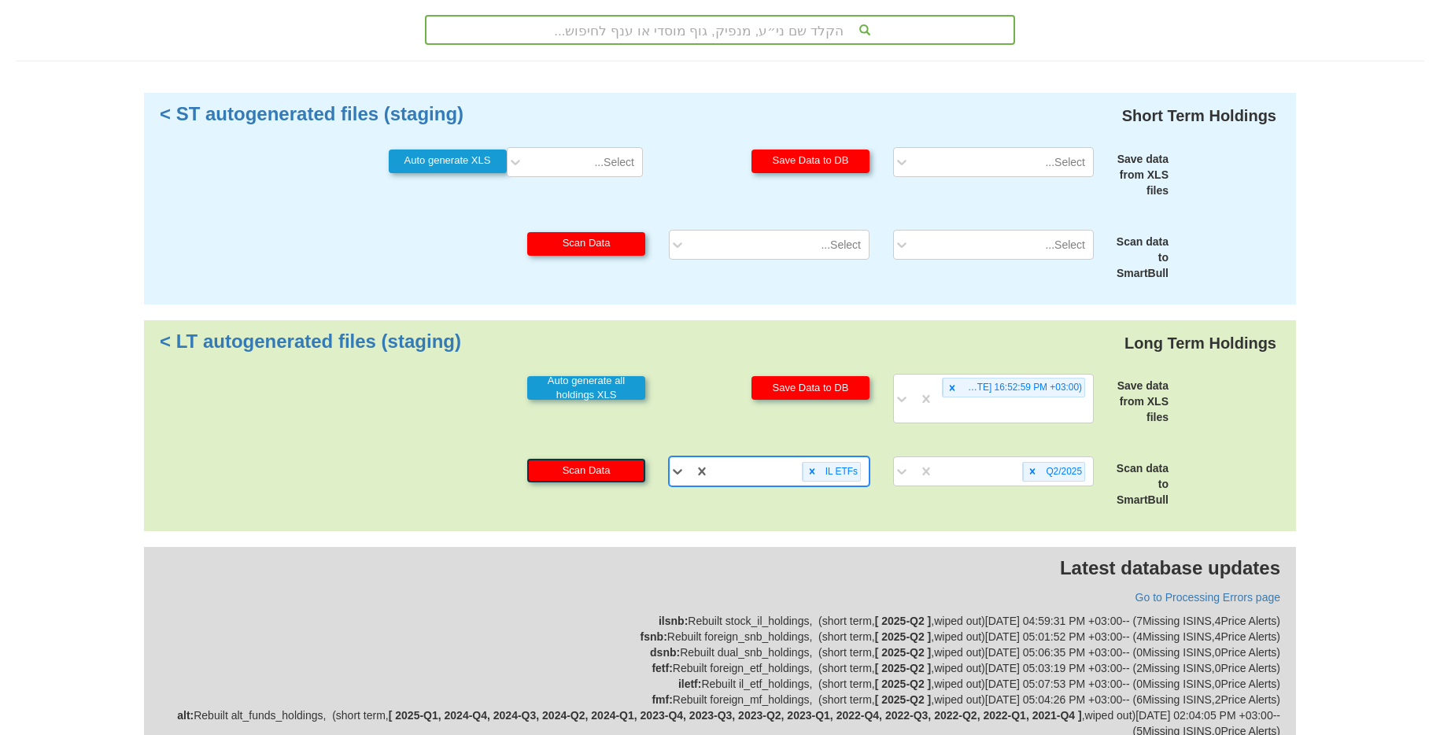
drag, startPoint x: 570, startPoint y: 470, endPoint x: 723, endPoint y: 462, distance: 153.7
click at [570, 470] on button "Scan Data" at bounding box center [586, 471] width 118 height 24
drag, startPoint x: 811, startPoint y: 471, endPoint x: 1055, endPoint y: 475, distance: 243.2
click at [812, 471] on icon at bounding box center [813, 471] width 6 height 6
click at [1041, 475] on div "Q2/2025" at bounding box center [1062, 472] width 43 height 18
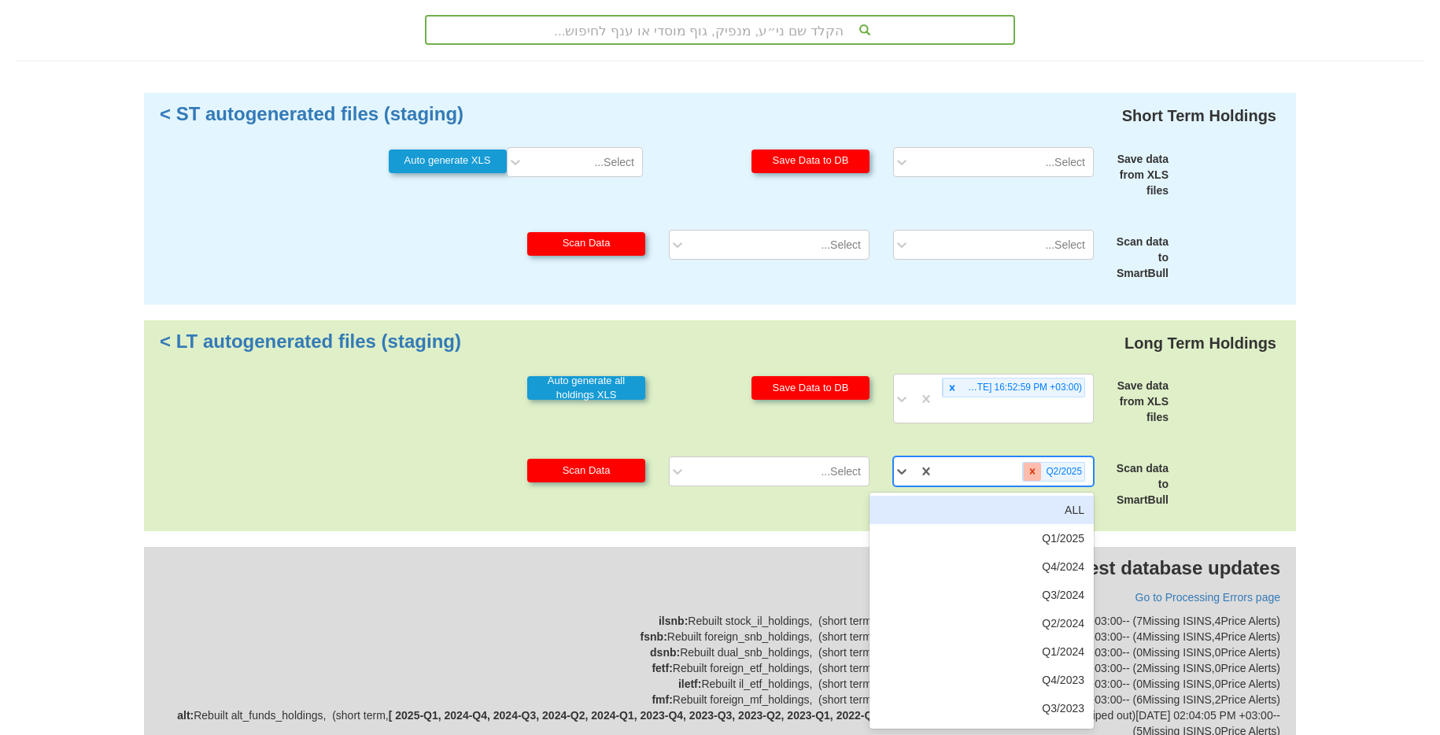
click at [1036, 472] on icon at bounding box center [1032, 471] width 11 height 11
click at [951, 386] on icon at bounding box center [952, 387] width 11 height 11
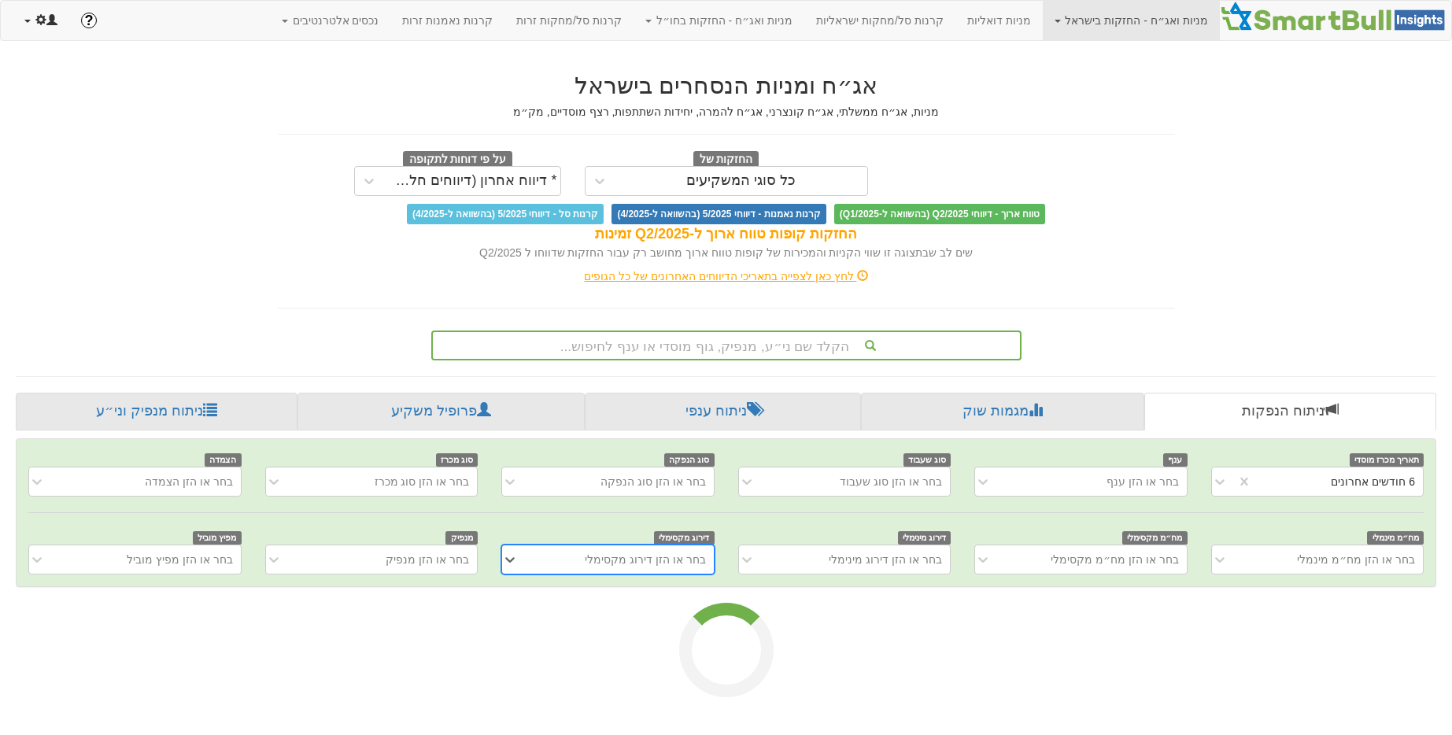
click at [47, 17] on span at bounding box center [51, 19] width 11 height 11
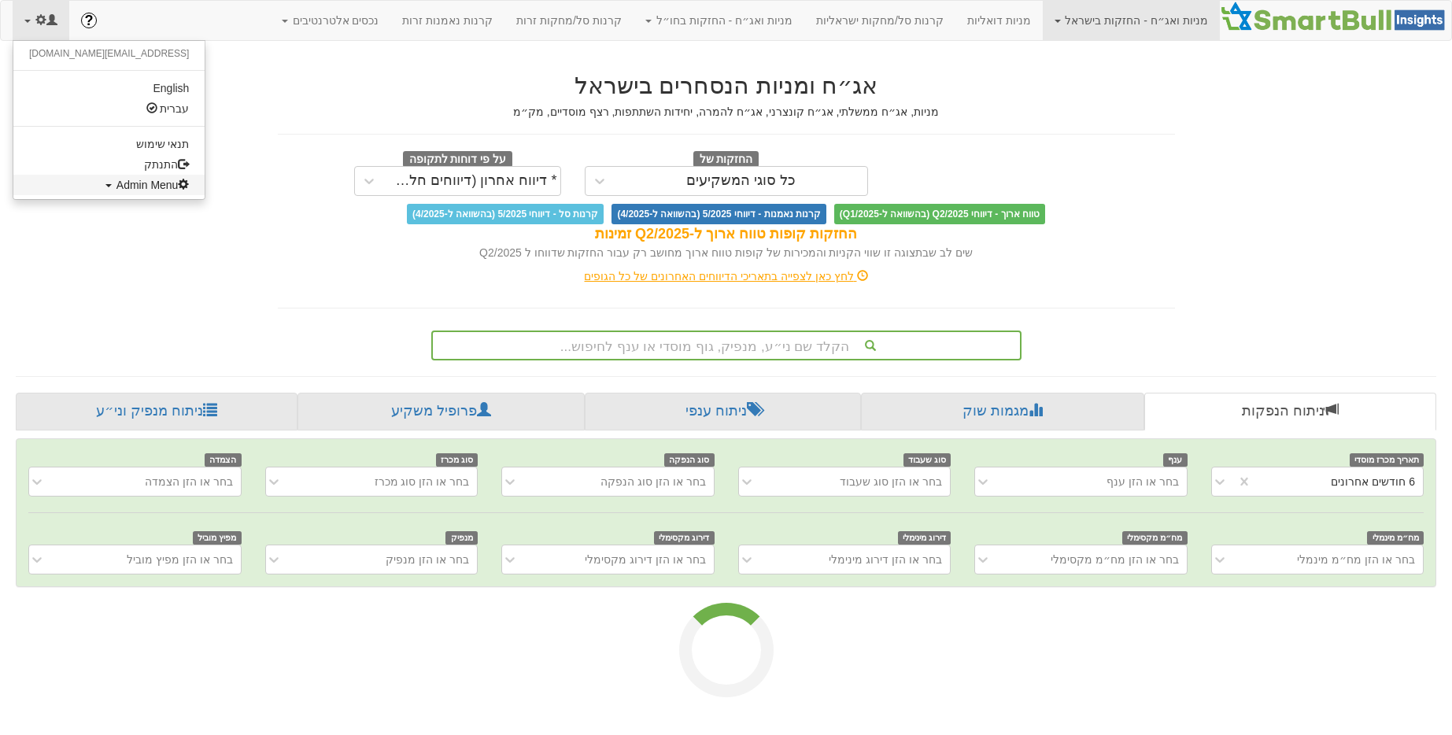
click at [116, 188] on span "Admin Menu" at bounding box center [152, 185] width 73 height 13
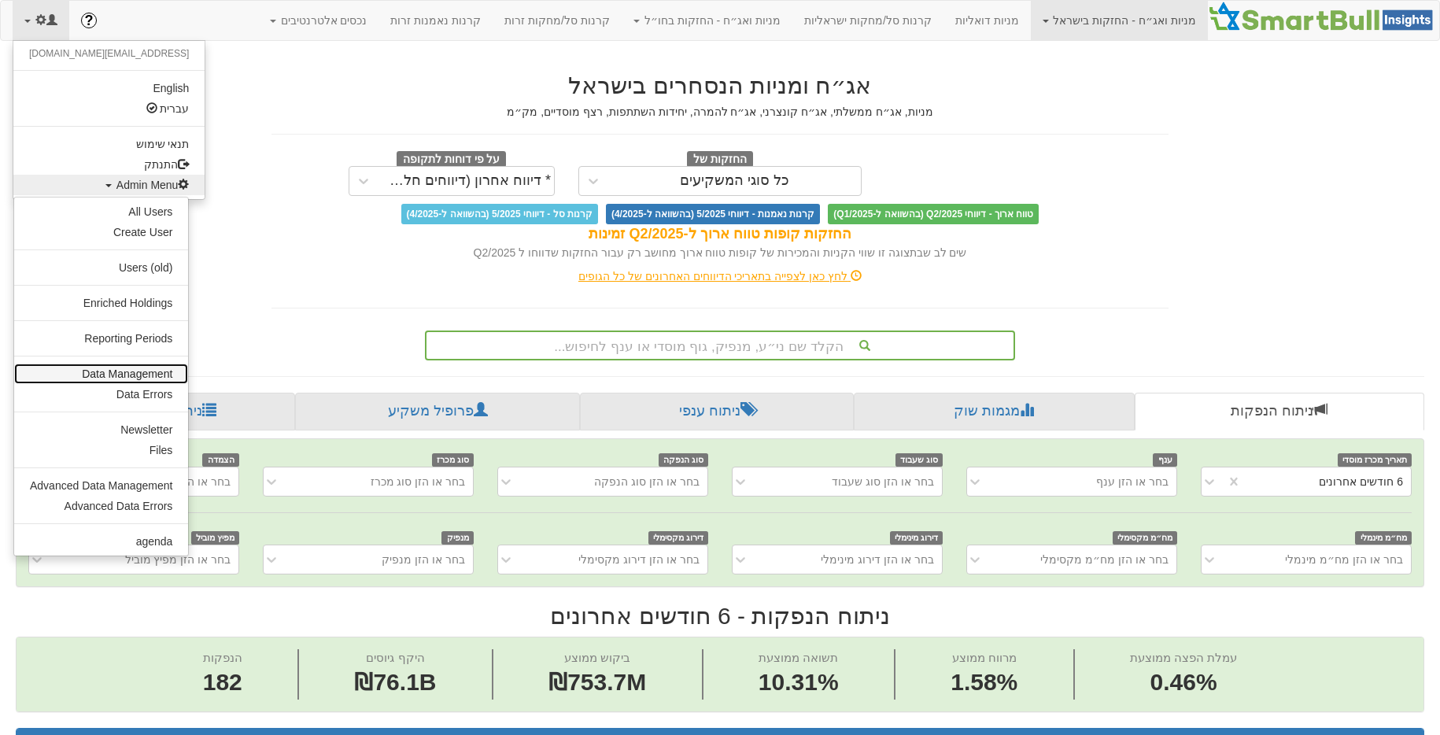
click at [120, 366] on link "Data Management" at bounding box center [101, 374] width 174 height 20
